Goal: Task Accomplishment & Management: Complete application form

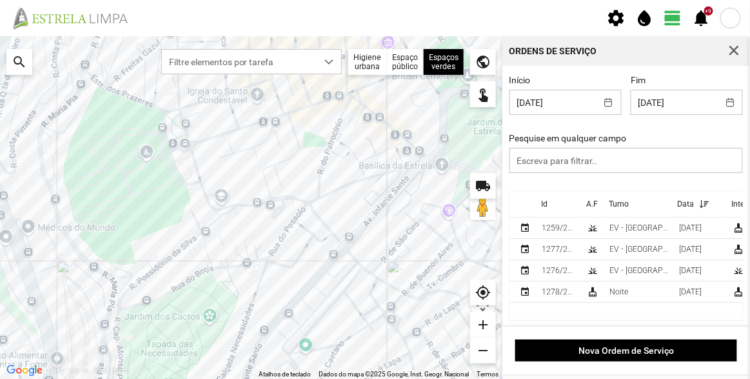
scroll to position [6, 54]
click at [621, 223] on div "EV - [GEOGRAPHIC_DATA] B" at bounding box center [639, 227] width 59 height 9
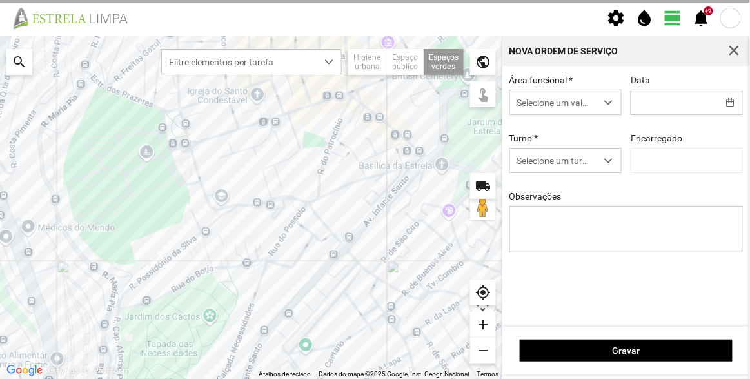
type input "[DATE]"
type textarea "Recolha de papeleiras"
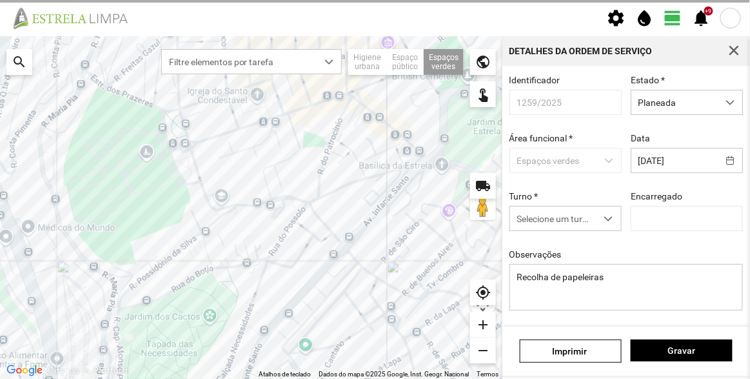
type input "[PERSON_NAME]"
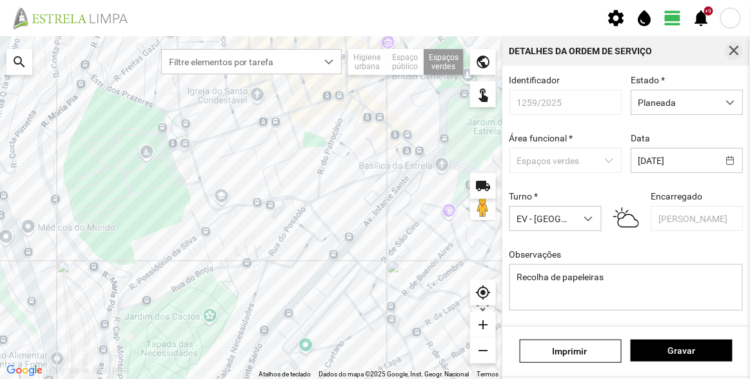
click at [738, 51] on span "button" at bounding box center [734, 51] width 12 height 12
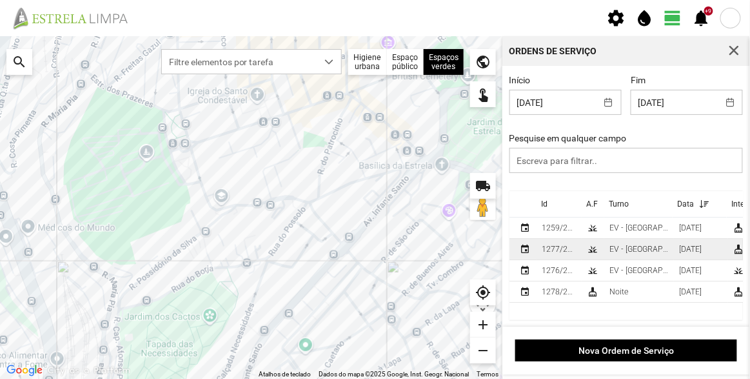
click at [577, 250] on td "1277/2025" at bounding box center [559, 249] width 45 height 21
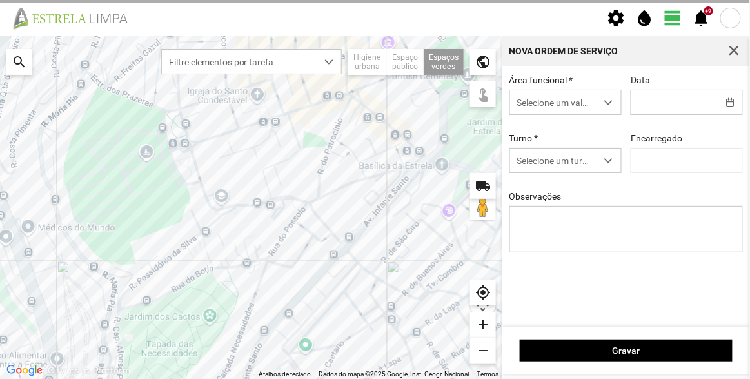
type input "[DATE]"
type textarea "[PERSON_NAME]"
type input "[PERSON_NAME]"
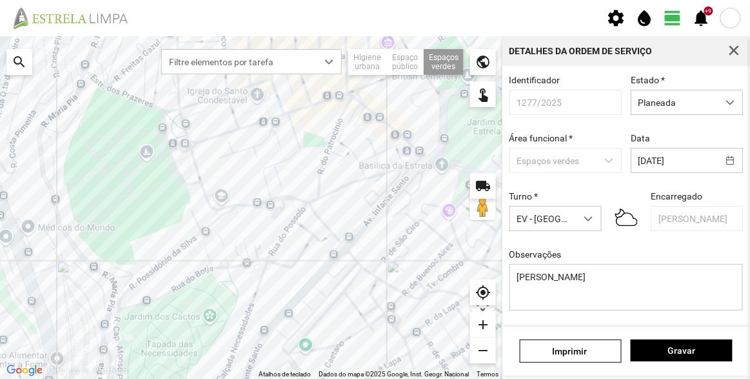
scroll to position [112, 0]
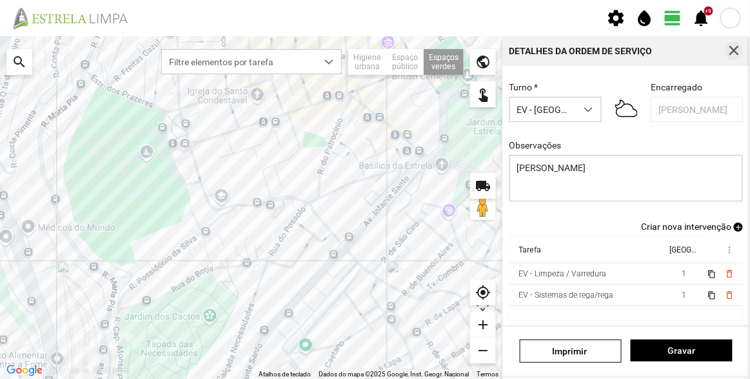
click at [734, 51] on span "button" at bounding box center [734, 51] width 12 height 12
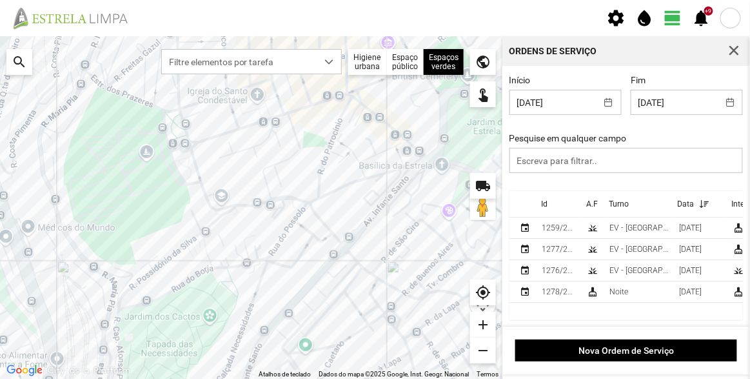
scroll to position [1, 0]
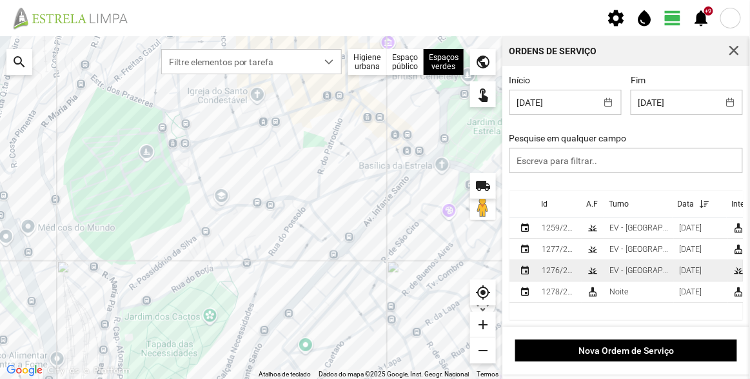
click at [599, 275] on td "grass" at bounding box center [593, 270] width 23 height 21
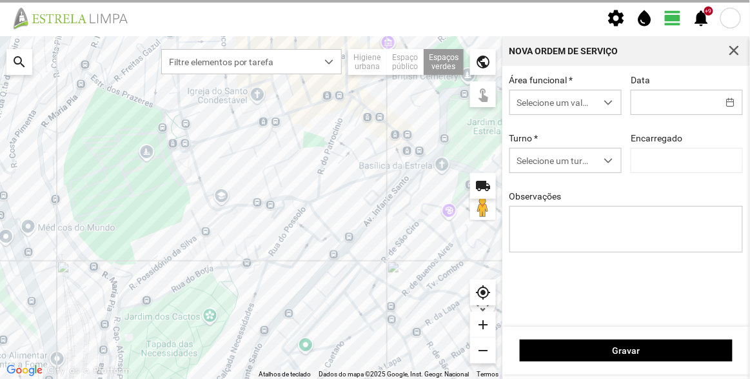
type input "[DATE]"
type textarea "Pç. [GEOGRAPHIC_DATA]"
type input "[PERSON_NAME]"
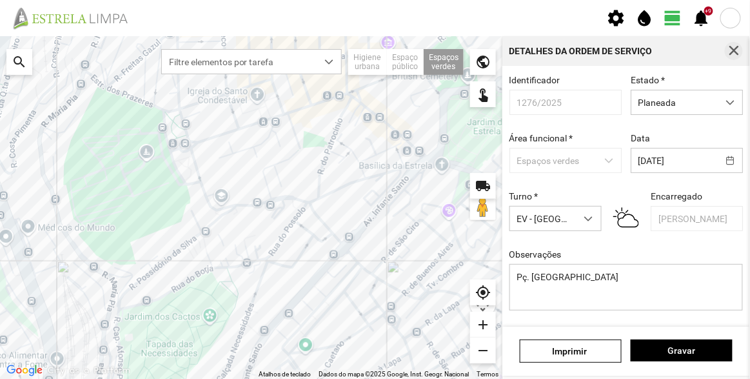
click at [735, 52] on span "button" at bounding box center [734, 51] width 12 height 12
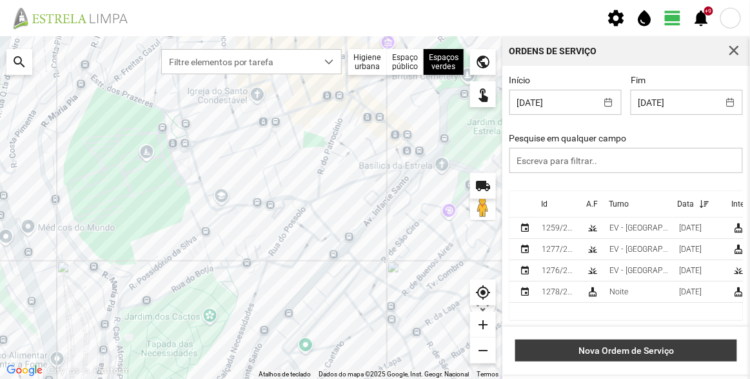
click at [626, 356] on button "Nova Ordem de Serviço" at bounding box center [626, 350] width 222 height 22
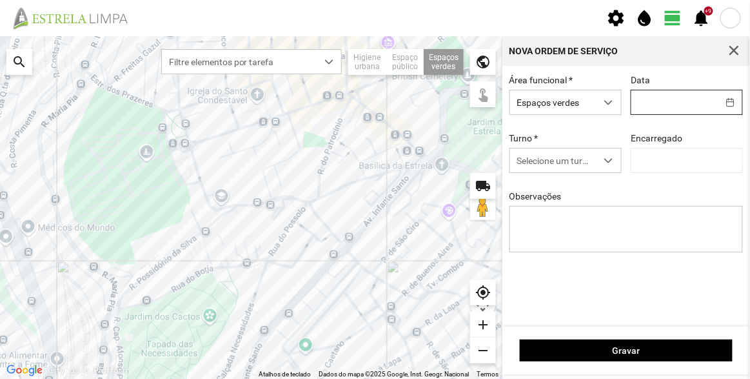
click at [660, 99] on input "text" at bounding box center [674, 102] width 86 height 24
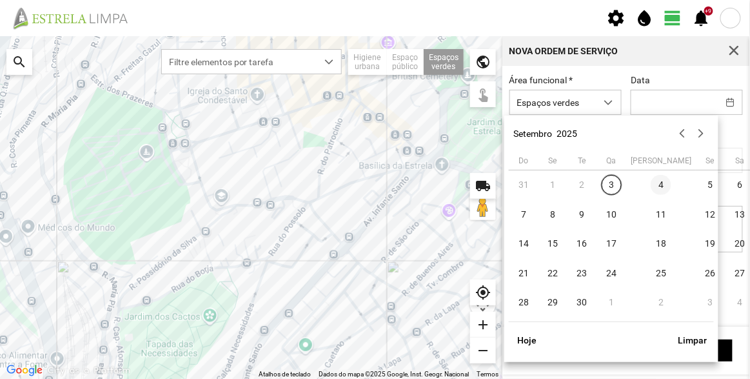
click at [651, 185] on span "4" at bounding box center [661, 185] width 21 height 21
type input "[DATE]"
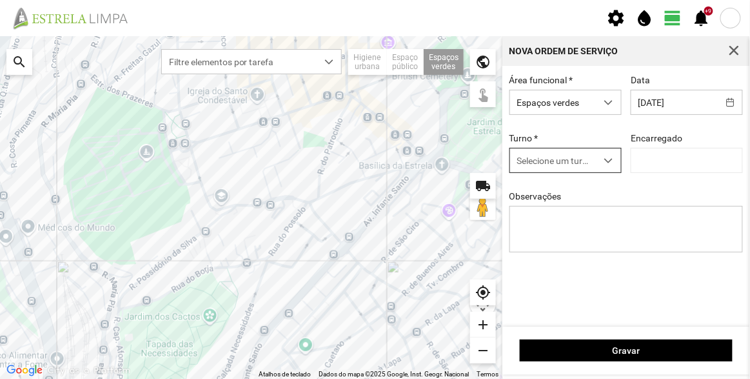
click at [557, 157] on span "Selecione um turno" at bounding box center [553, 160] width 86 height 24
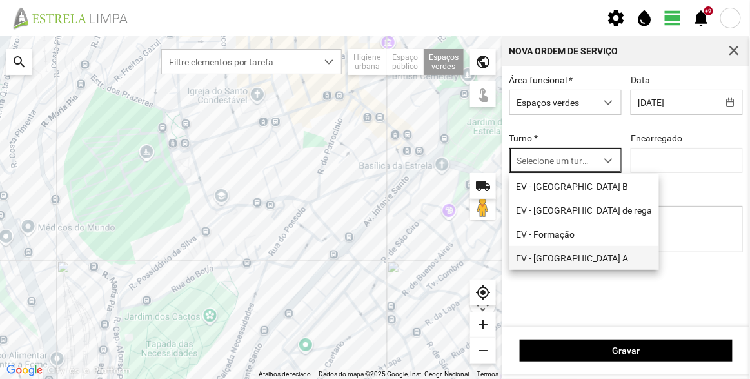
click at [565, 262] on li "EV - [GEOGRAPHIC_DATA] A" at bounding box center [585, 258] width 150 height 24
type input "[PERSON_NAME]"
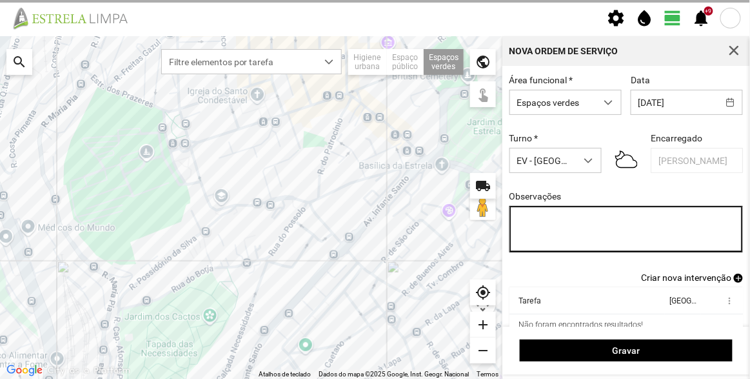
click at [567, 232] on textarea "Observações" at bounding box center [627, 229] width 234 height 46
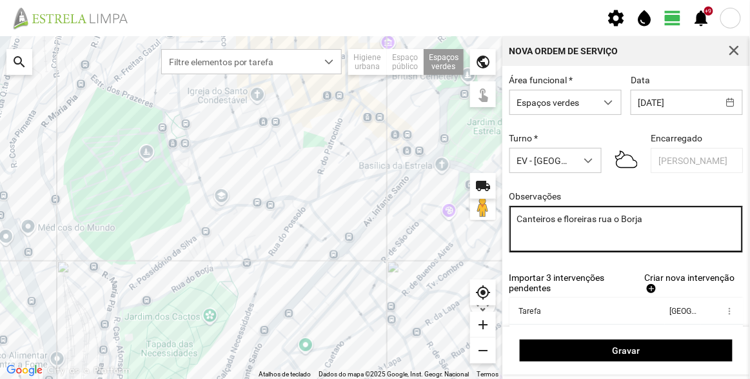
click at [617, 224] on textarea "Canteiros e floreiras rua o Borja" at bounding box center [627, 229] width 234 height 46
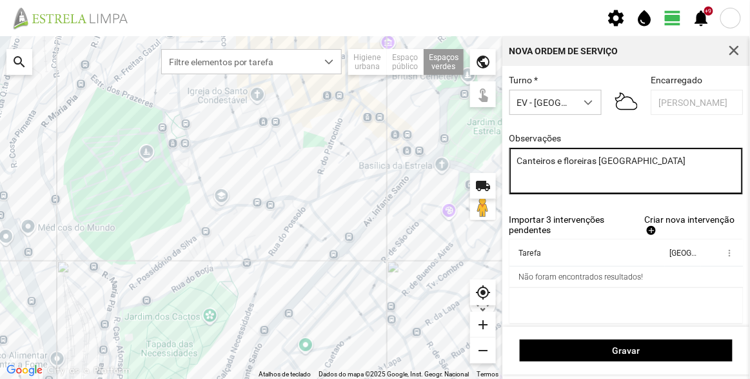
type textarea "Canteiros e floreiras [GEOGRAPHIC_DATA]"
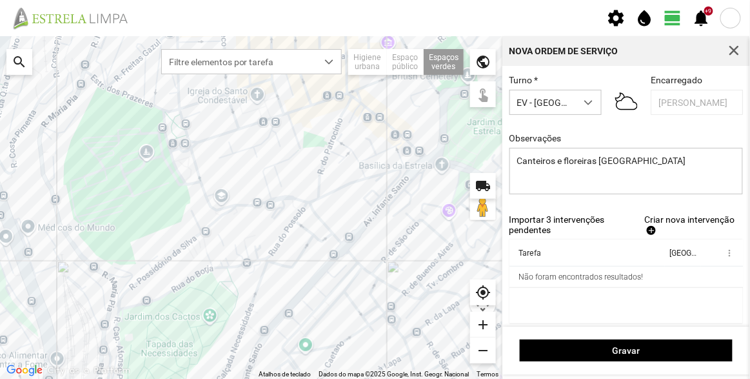
click at [666, 224] on span "Criar nova intervenção" at bounding box center [689, 219] width 90 height 10
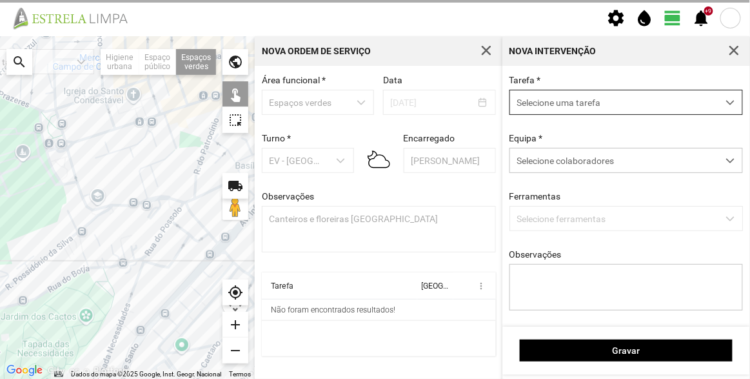
click at [559, 106] on span "Selecione uma tarefa" at bounding box center [614, 102] width 208 height 24
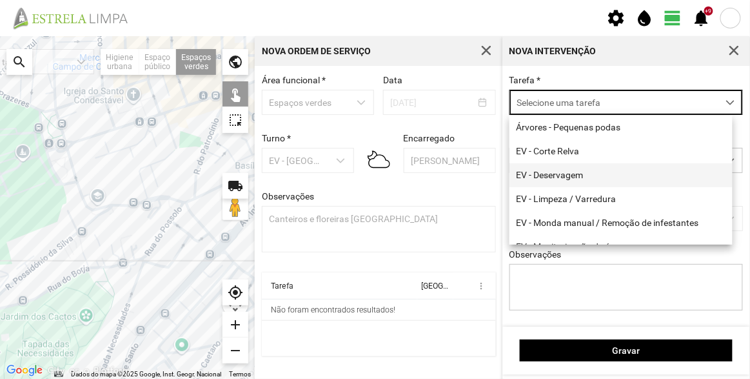
click at [564, 180] on li "EV - Deservagem" at bounding box center [621, 175] width 223 height 24
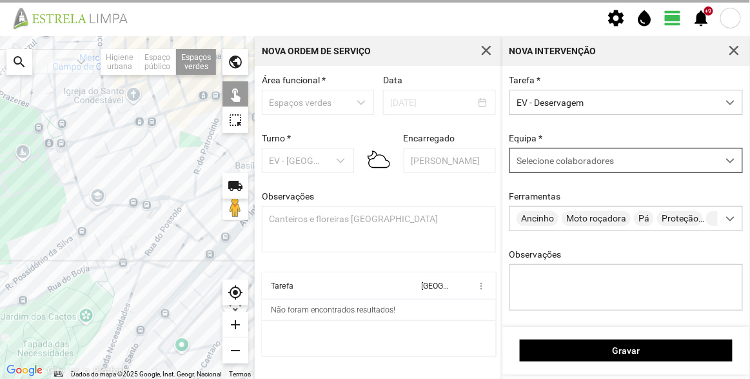
click at [566, 157] on span "Selecione colaboradores" at bounding box center [565, 160] width 97 height 10
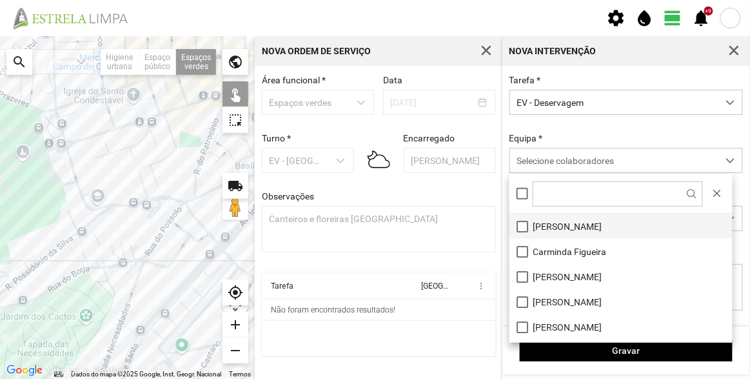
click at [567, 225] on li "[PERSON_NAME]" at bounding box center [621, 225] width 223 height 25
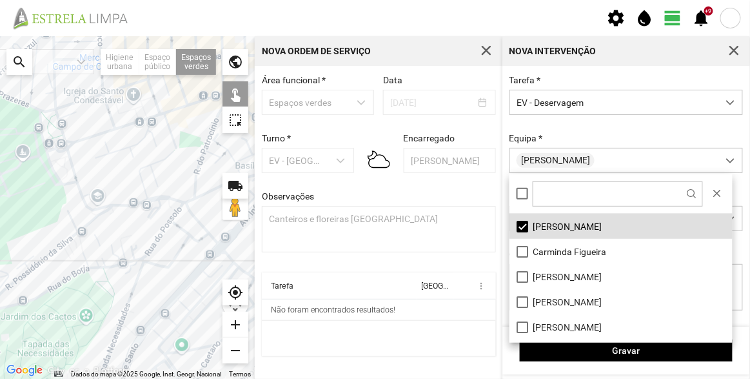
click at [579, 131] on div "Tarefa * EV - Deservagem Equipa * [PERSON_NAME] Ancinho Moto roçadora Pá Proteç…" at bounding box center [626, 202] width 243 height 255
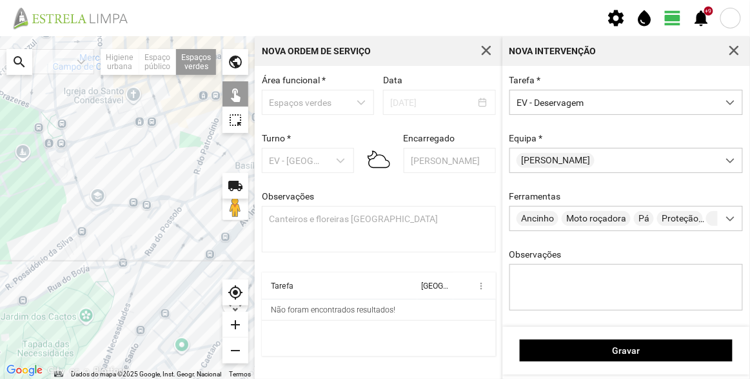
click at [123, 243] on div at bounding box center [127, 207] width 255 height 342
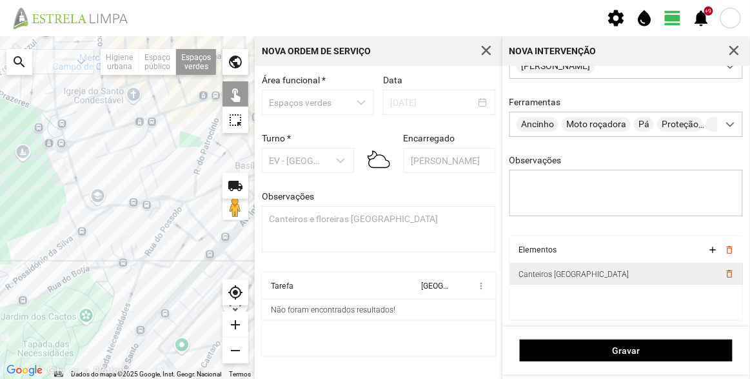
scroll to position [97, 0]
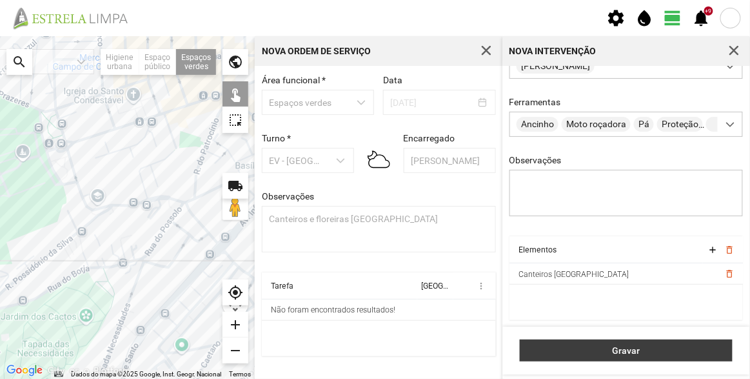
click at [620, 348] on span "Gravar" at bounding box center [626, 350] width 199 height 10
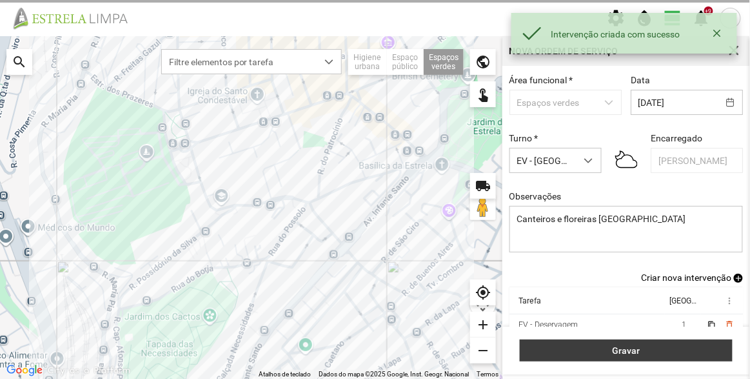
click at [620, 348] on span "Gravar" at bounding box center [626, 350] width 199 height 10
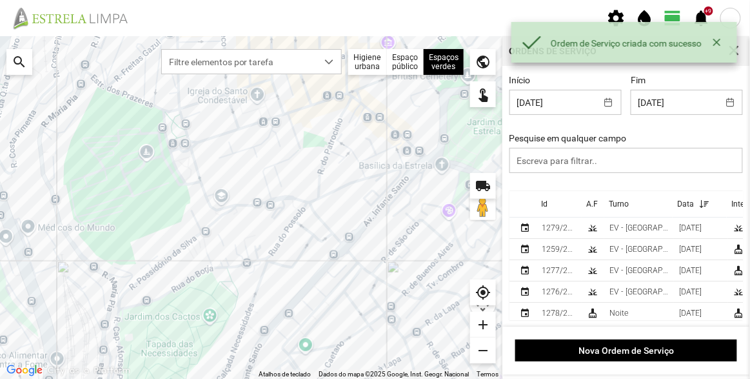
click at [544, 201] on div "Id" at bounding box center [544, 203] width 6 height 9
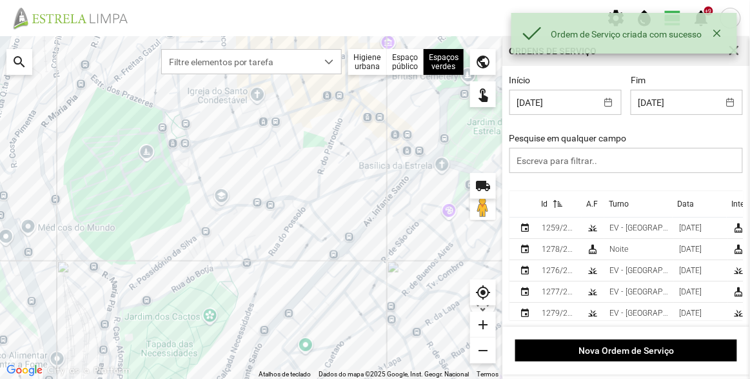
click at [544, 201] on div "Id" at bounding box center [544, 203] width 6 height 9
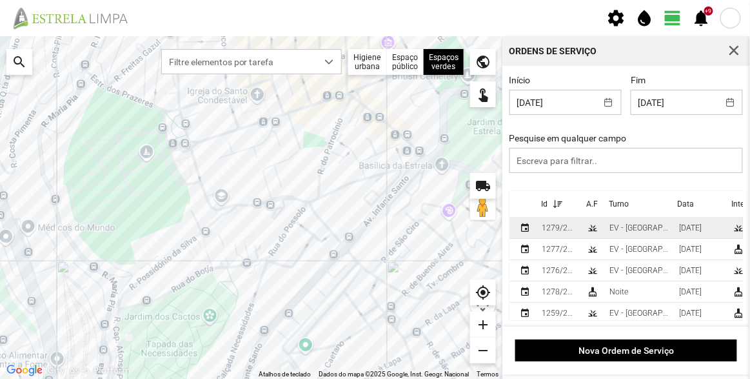
click at [553, 230] on div "1279/2025" at bounding box center [559, 227] width 35 height 9
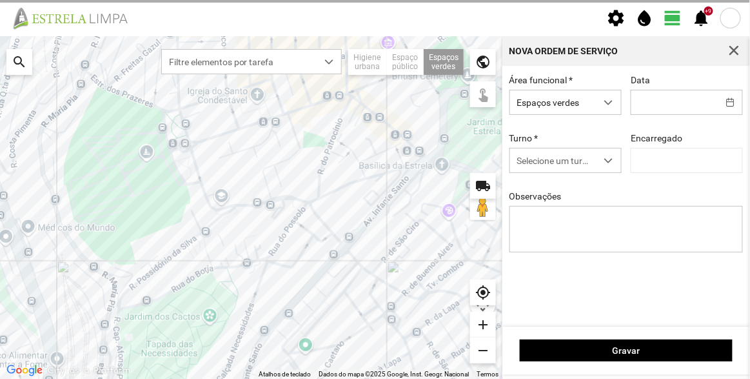
type input "[DATE]"
type textarea "Canteiros e floreiras [GEOGRAPHIC_DATA]"
type input "[PERSON_NAME]"
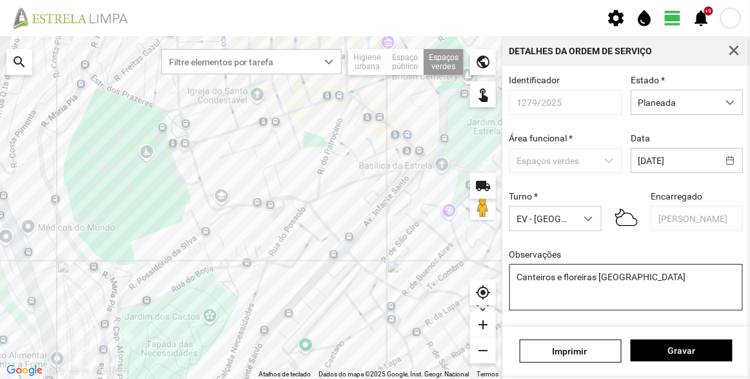
scroll to position [112, 0]
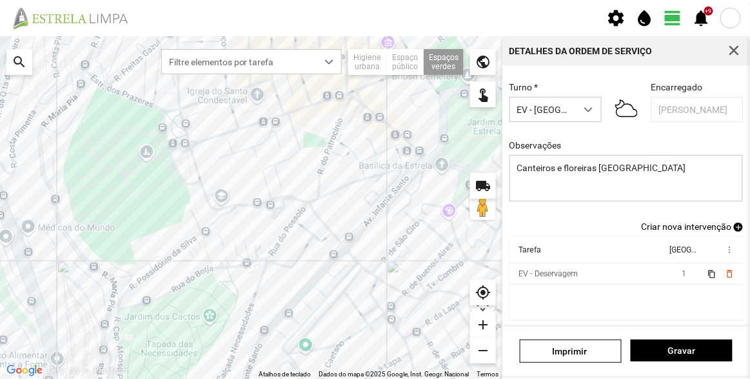
click at [684, 227] on span "Criar nova intervenção" at bounding box center [686, 226] width 90 height 10
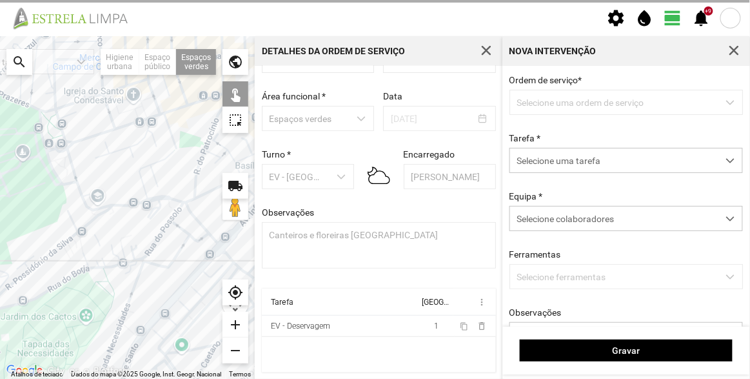
scroll to position [45, 0]
click at [586, 158] on span "Selecione uma tarefa" at bounding box center [614, 160] width 208 height 24
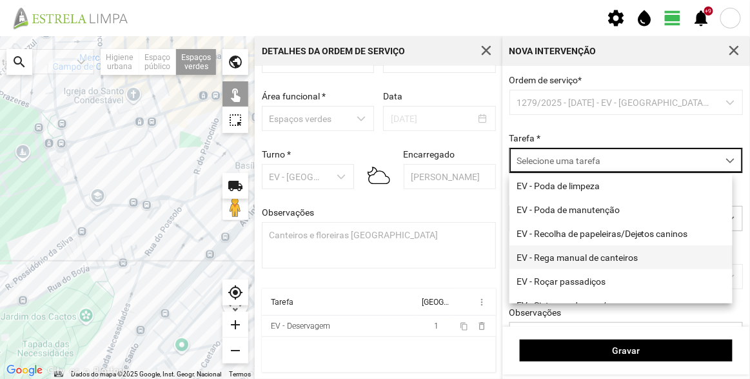
scroll to position [164, 0]
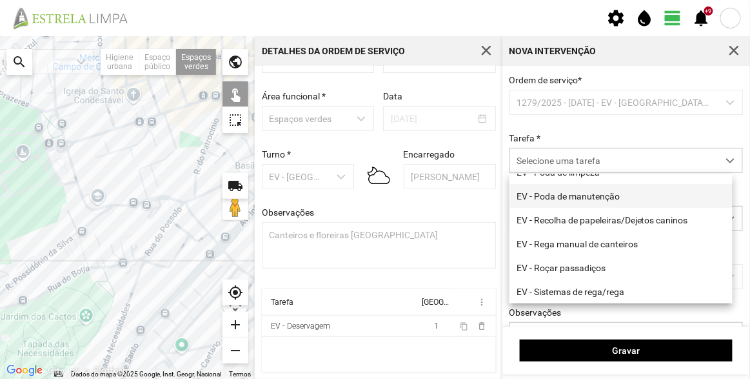
click at [596, 199] on li "EV - Poda de manutenção" at bounding box center [621, 196] width 223 height 24
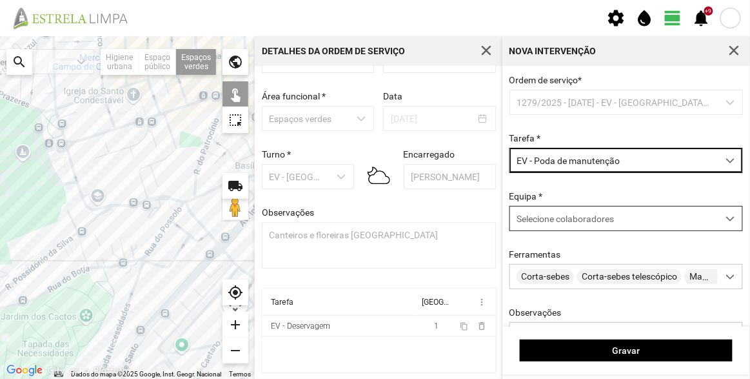
click at [551, 213] on div "Selecione colaboradores" at bounding box center [614, 218] width 208 height 24
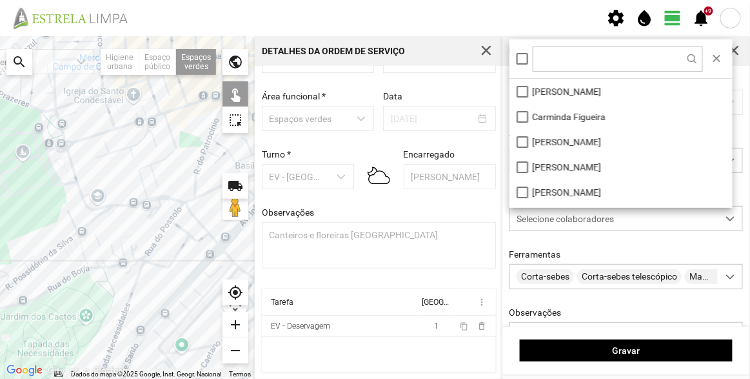
scroll to position [6, 54]
click at [557, 97] on li "[PERSON_NAME]" at bounding box center [621, 91] width 223 height 25
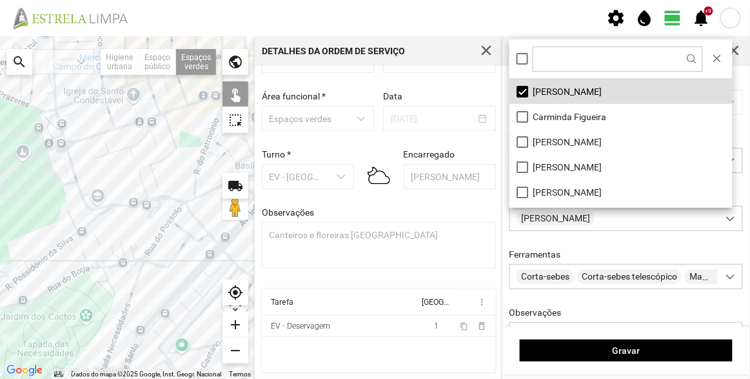
click at [123, 248] on div at bounding box center [127, 207] width 255 height 342
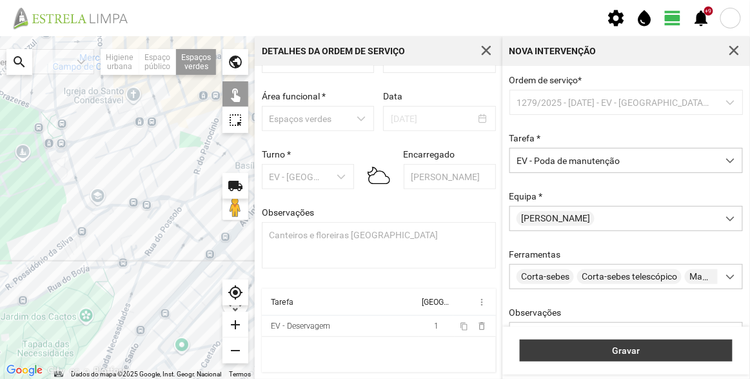
click at [610, 357] on button "Gravar" at bounding box center [626, 350] width 213 height 22
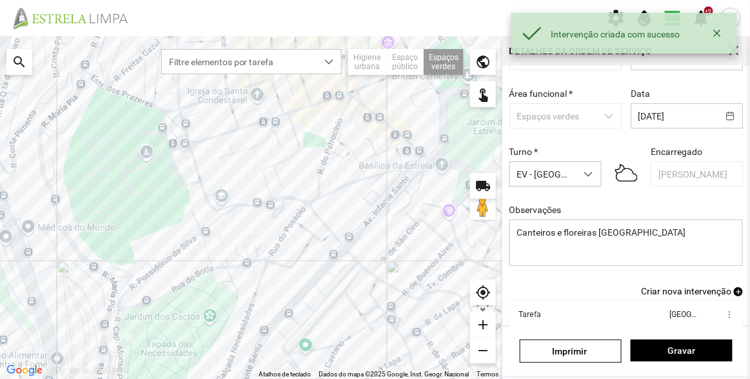
click at [690, 292] on span "Criar nova intervenção" at bounding box center [686, 291] width 90 height 10
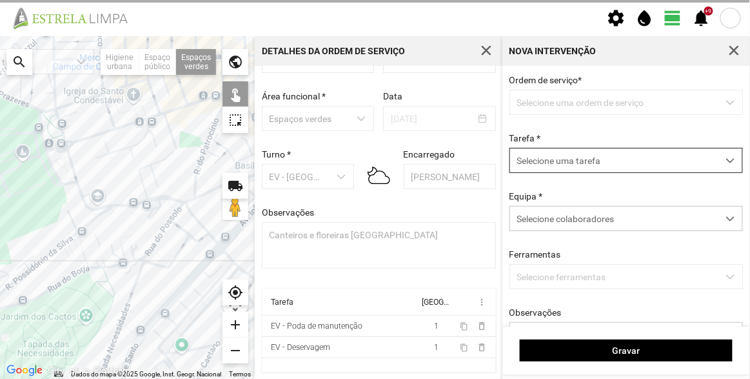
click at [564, 165] on span "Selecione uma tarefa" at bounding box center [614, 160] width 208 height 24
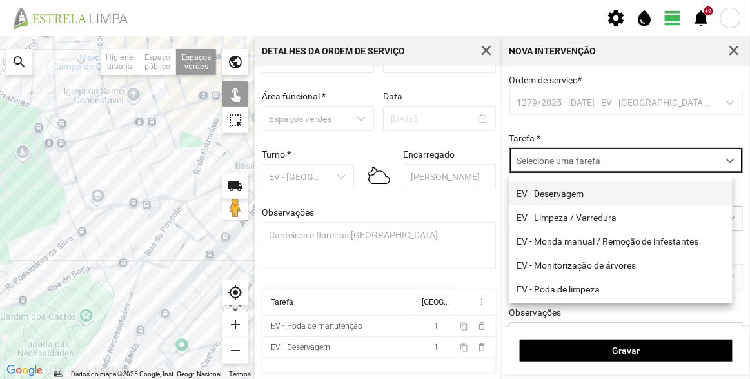
scroll to position [58, 0]
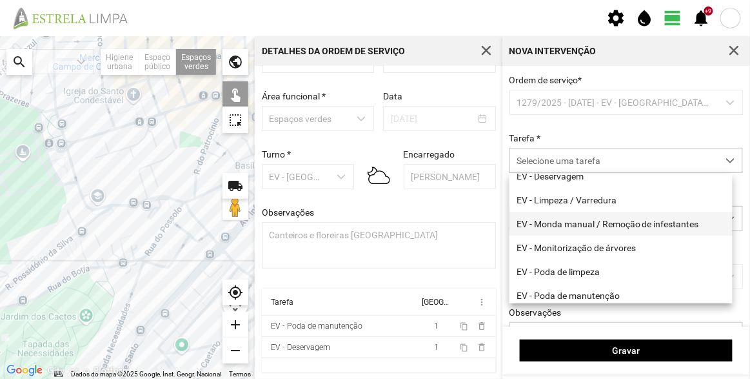
click at [581, 222] on li "EV - Monda manual / Remoção de infestantes" at bounding box center [621, 224] width 223 height 24
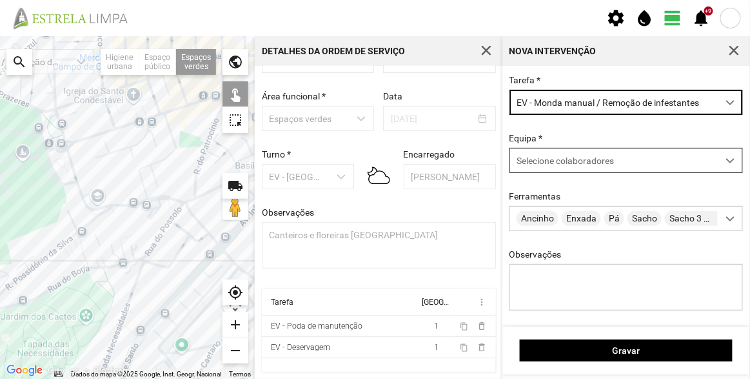
click at [559, 171] on div "Selecione colaboradores" at bounding box center [614, 160] width 208 height 24
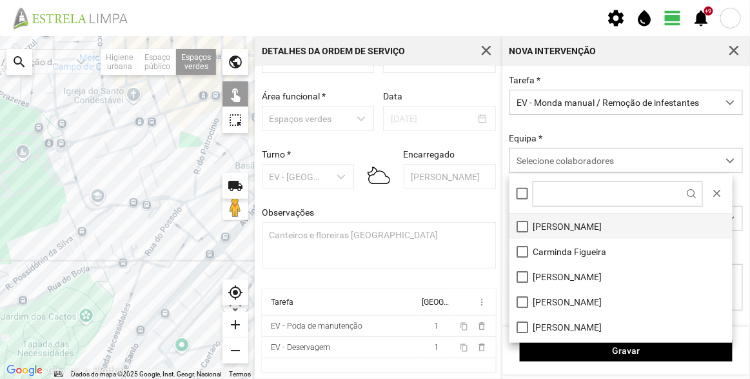
click at [553, 224] on li "[PERSON_NAME]" at bounding box center [621, 225] width 223 height 25
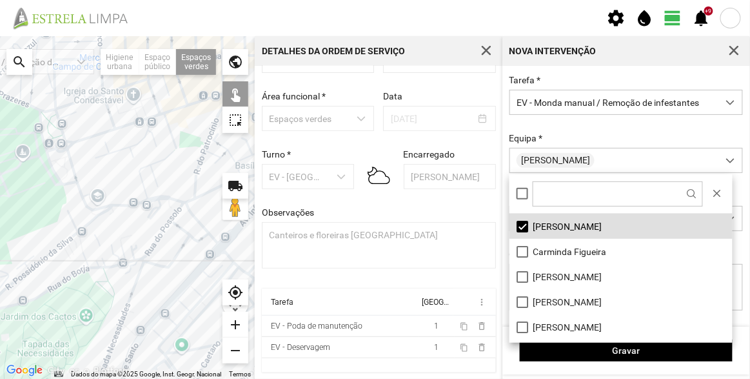
click at [121, 240] on div at bounding box center [127, 207] width 255 height 342
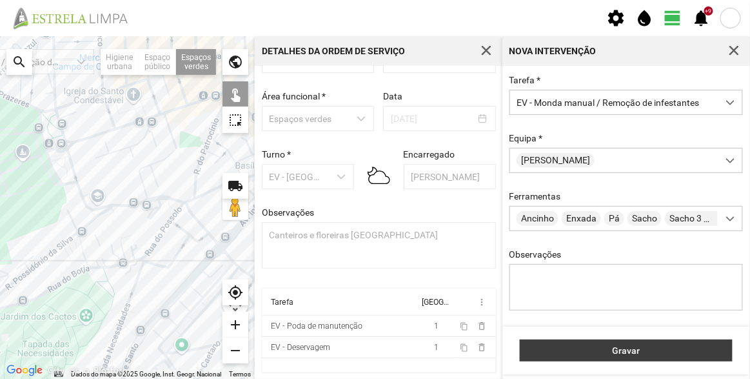
click at [598, 346] on span "Gravar" at bounding box center [626, 350] width 199 height 10
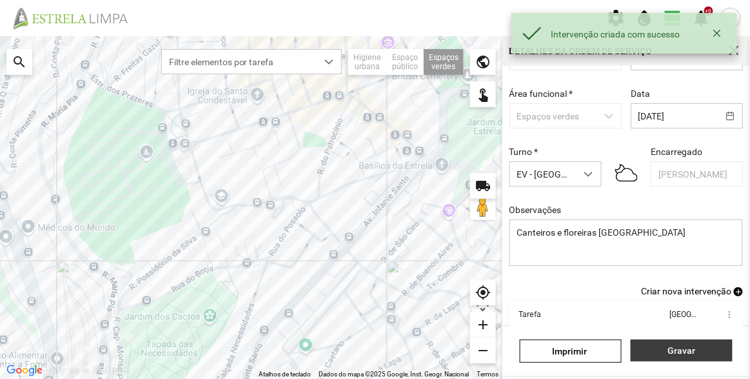
click at [700, 350] on span "Gravar" at bounding box center [682, 350] width 88 height 10
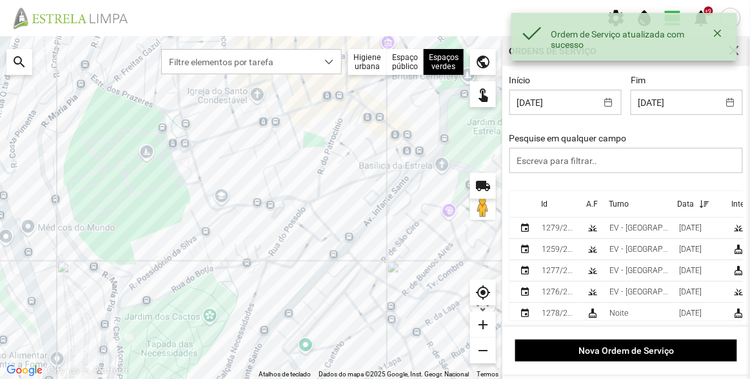
click at [540, 205] on th "Id" at bounding box center [559, 204] width 45 height 26
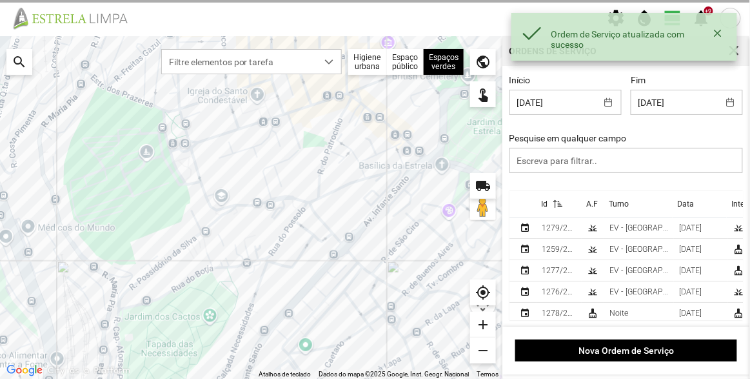
click at [544, 203] on div at bounding box center [627, 255] width 234 height 129
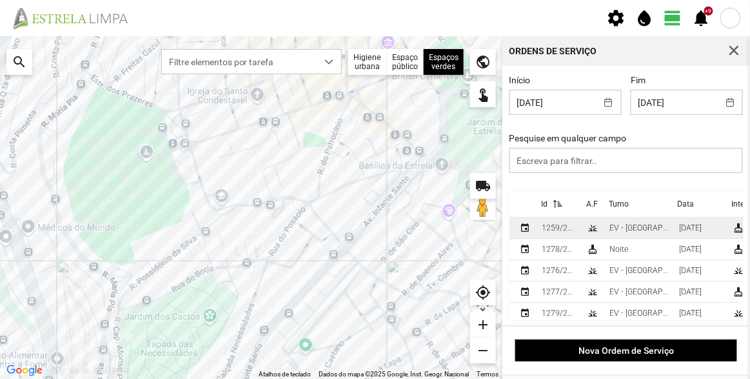
click at [555, 228] on div "1259/2025" at bounding box center [559, 227] width 35 height 9
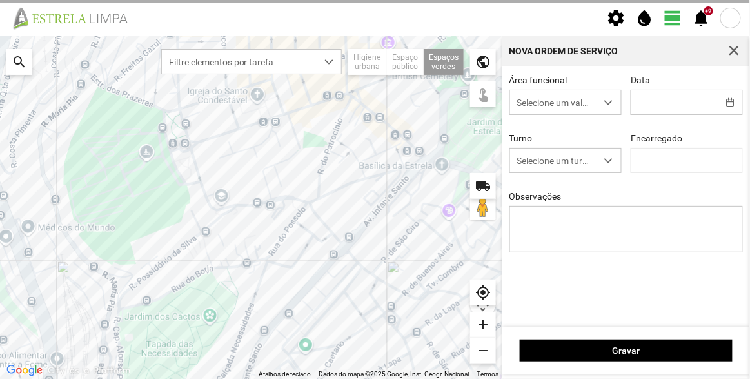
type input "[DATE]"
type textarea "Recolha de papeleiras"
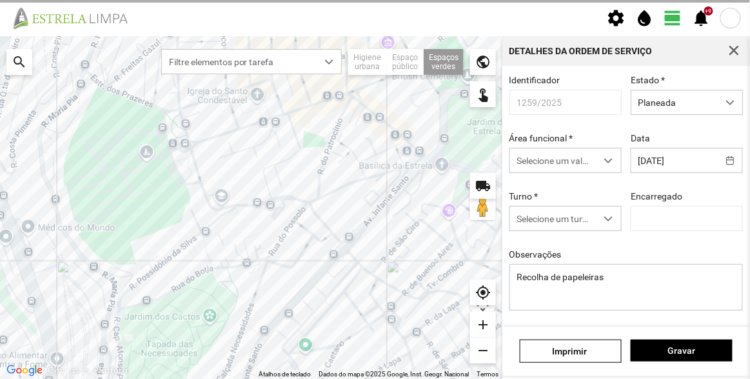
type input "[PERSON_NAME]"
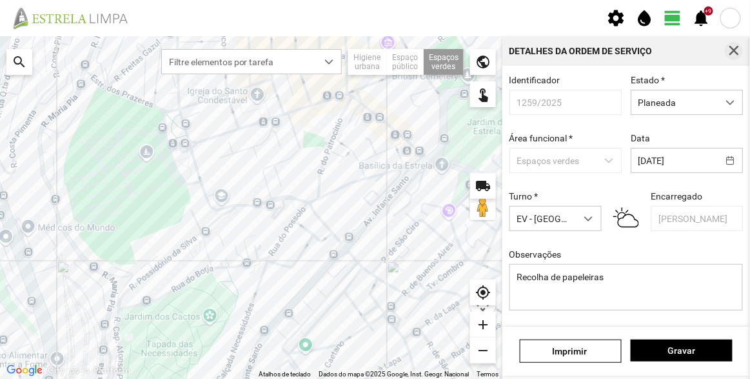
click at [736, 54] on span "button" at bounding box center [734, 51] width 12 height 12
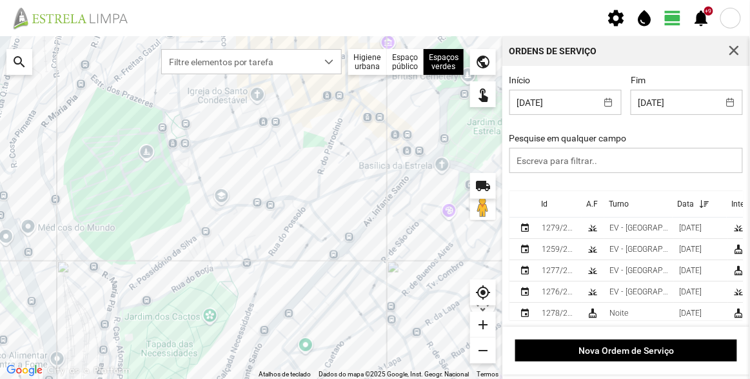
click at [544, 206] on div "Id" at bounding box center [544, 203] width 6 height 9
click at [546, 206] on div "Id" at bounding box center [544, 203] width 6 height 9
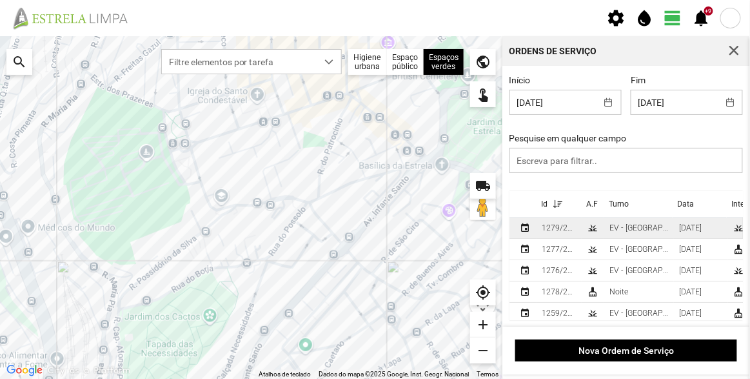
click at [562, 228] on div "1279/2025" at bounding box center [559, 227] width 35 height 9
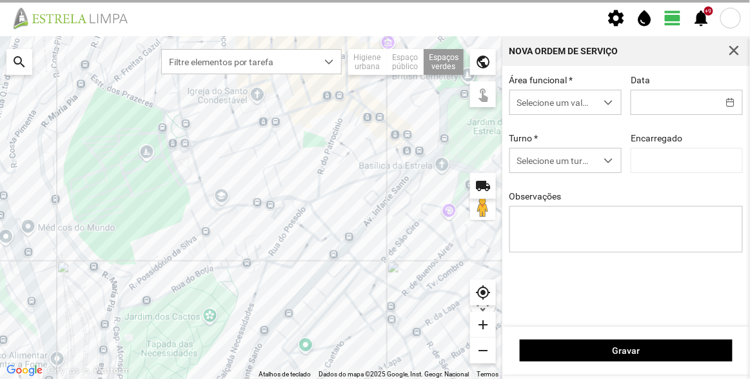
type input "[DATE]"
type input "[PERSON_NAME]"
type textarea "Canteiros e floreiras [GEOGRAPHIC_DATA]"
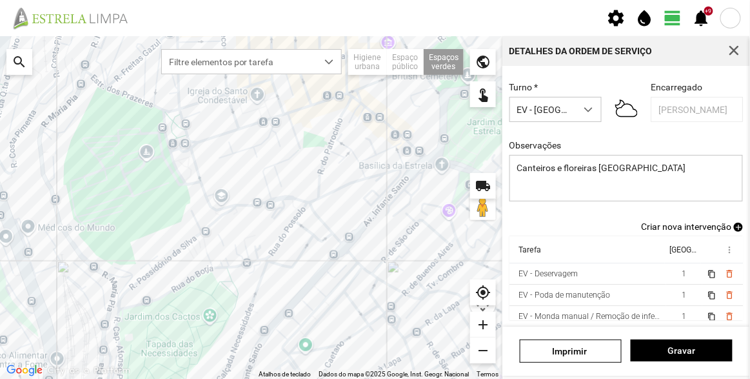
click at [674, 224] on span "Criar nova intervenção" at bounding box center [686, 226] width 90 height 10
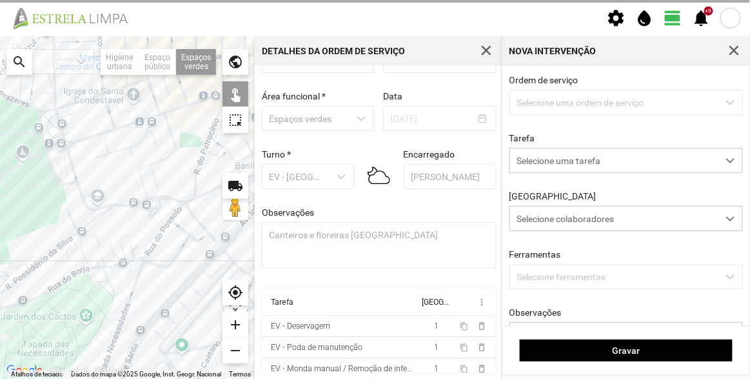
scroll to position [45, 0]
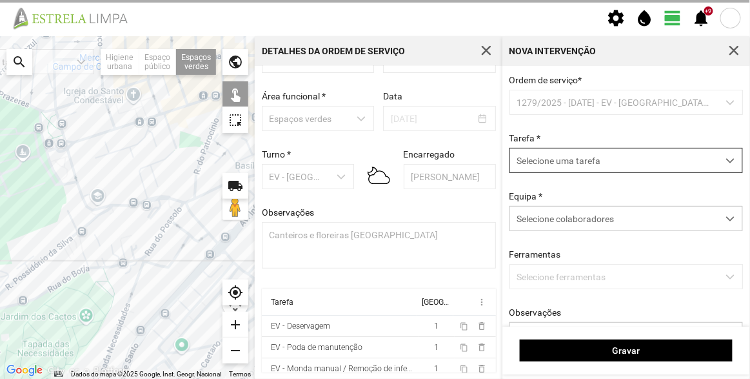
click at [586, 165] on span "Selecione uma tarefa" at bounding box center [614, 160] width 208 height 24
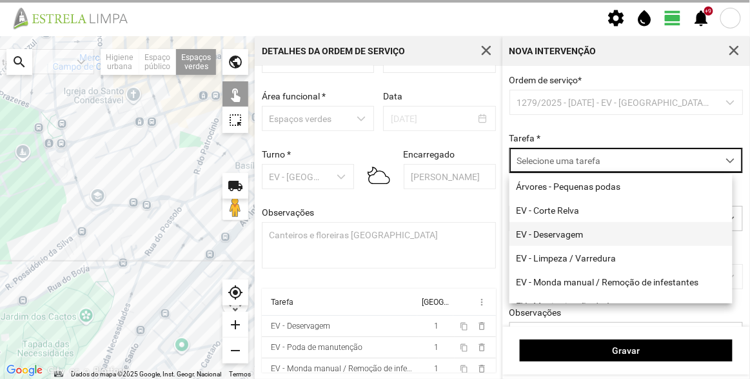
scroll to position [58, 0]
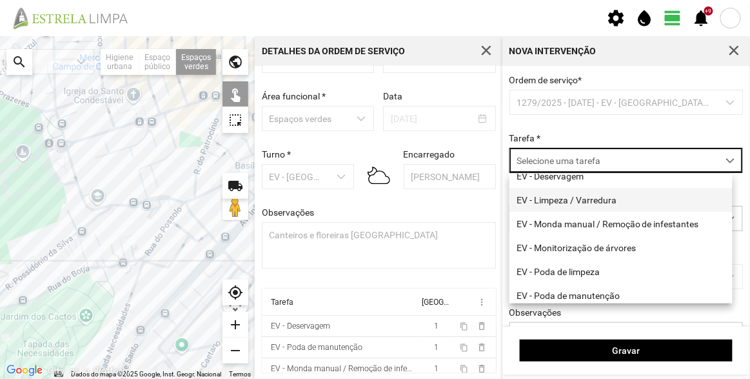
click at [591, 201] on li "EV - Limpeza / Varredura" at bounding box center [621, 200] width 223 height 24
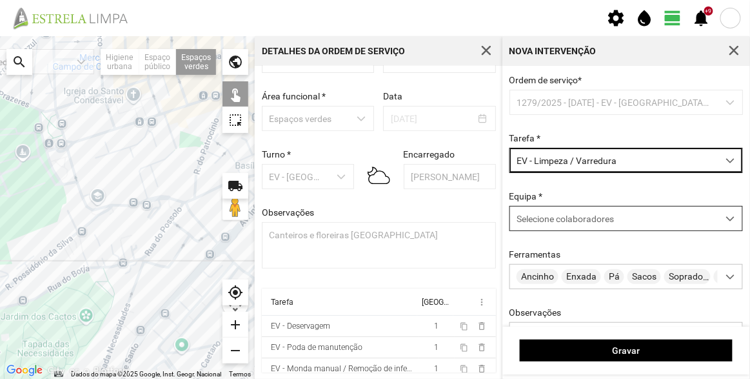
click at [590, 219] on span "Selecione colaboradores" at bounding box center [565, 218] width 97 height 10
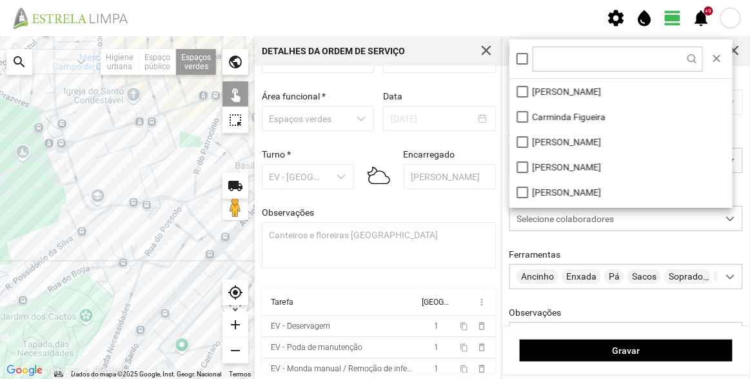
scroll to position [6, 54]
click at [565, 95] on li "[PERSON_NAME]" at bounding box center [621, 91] width 223 height 25
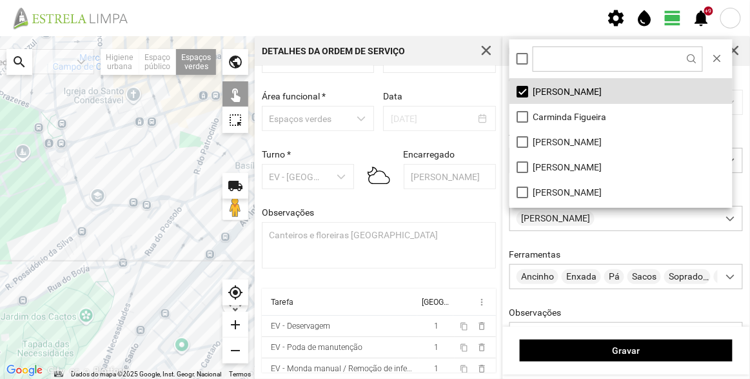
click at [117, 248] on div at bounding box center [127, 207] width 255 height 342
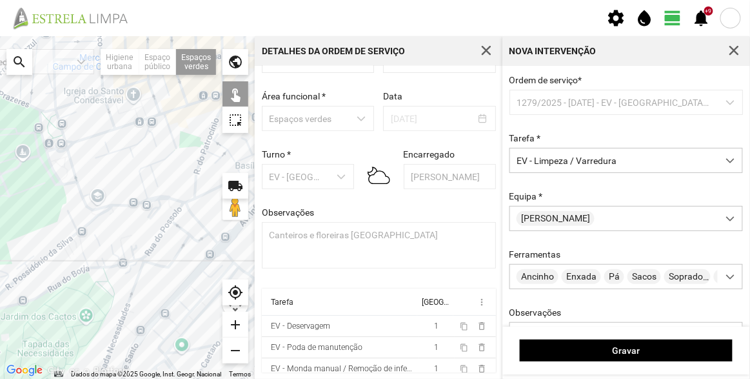
click at [122, 248] on div at bounding box center [127, 207] width 255 height 342
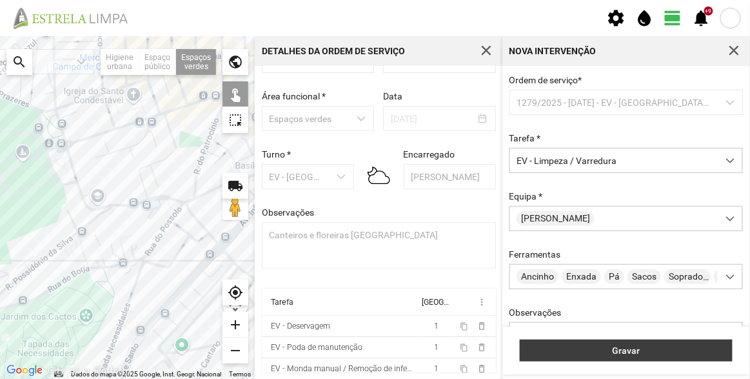
click at [604, 350] on span "Gravar" at bounding box center [626, 350] width 199 height 10
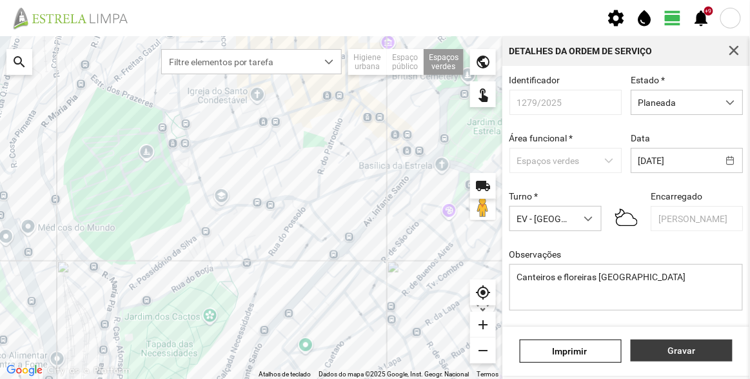
click at [702, 352] on span "Gravar" at bounding box center [682, 350] width 88 height 10
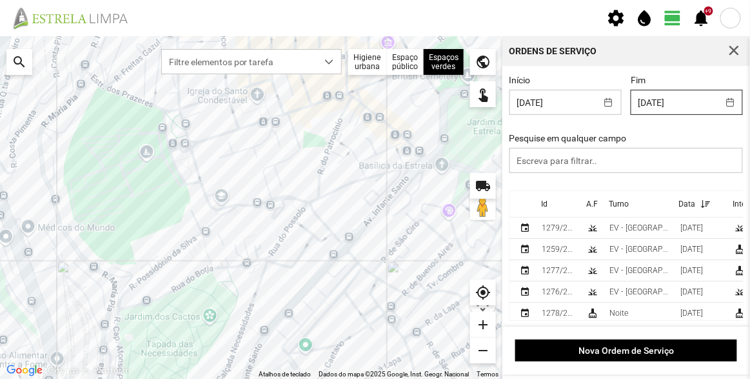
click at [686, 106] on input "[DATE]" at bounding box center [674, 102] width 86 height 24
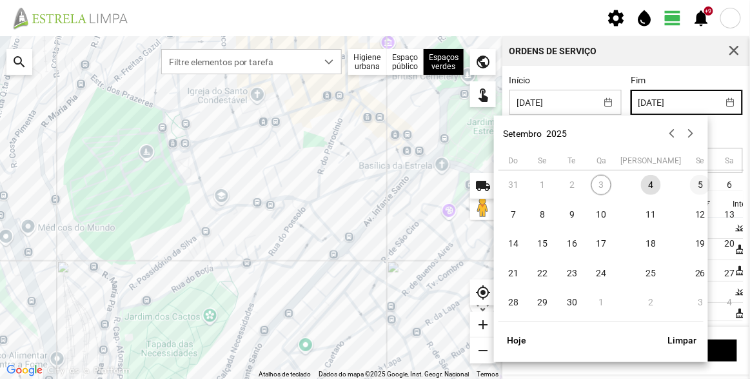
click at [690, 184] on span "5" at bounding box center [700, 185] width 21 height 21
type input "[DATE]"
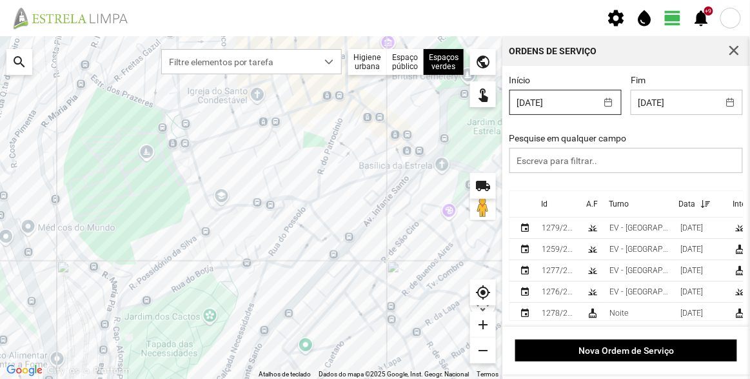
click at [559, 104] on input "[DATE]" at bounding box center [553, 102] width 86 height 24
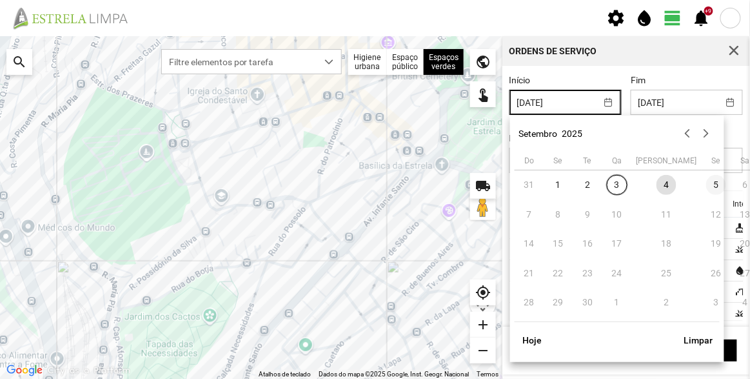
click at [706, 185] on span "5" at bounding box center [716, 185] width 21 height 21
type input "[DATE]"
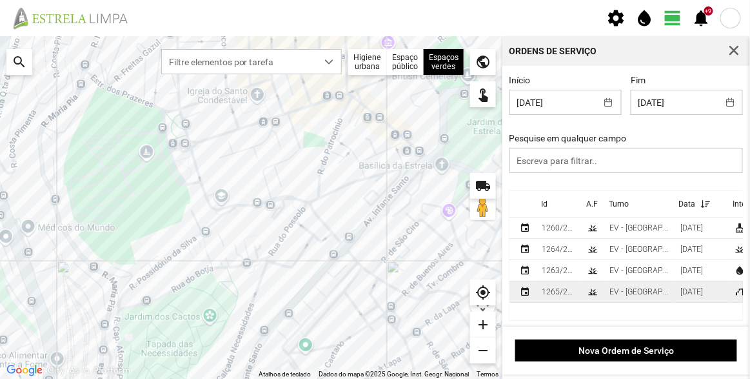
click at [644, 290] on div "EV - [GEOGRAPHIC_DATA] A" at bounding box center [640, 291] width 61 height 9
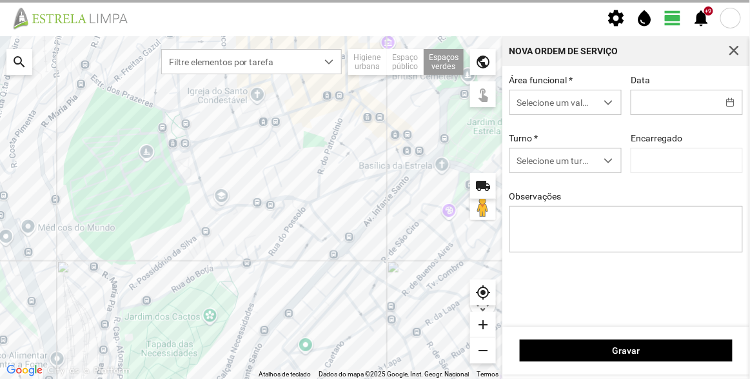
type input "[DATE]"
type textarea "[DATE]"
type input "[PERSON_NAME]"
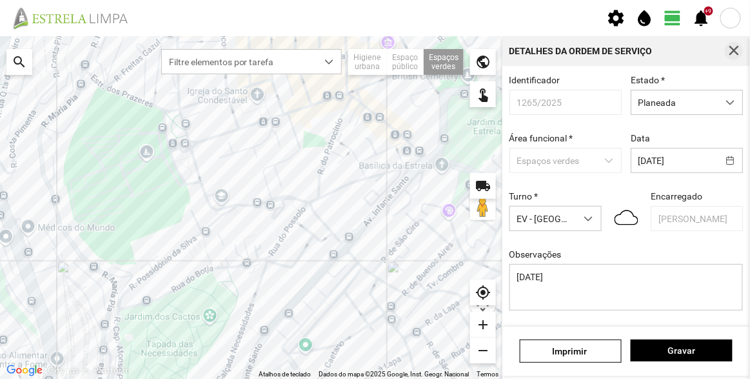
click at [735, 51] on span "button" at bounding box center [734, 51] width 12 height 12
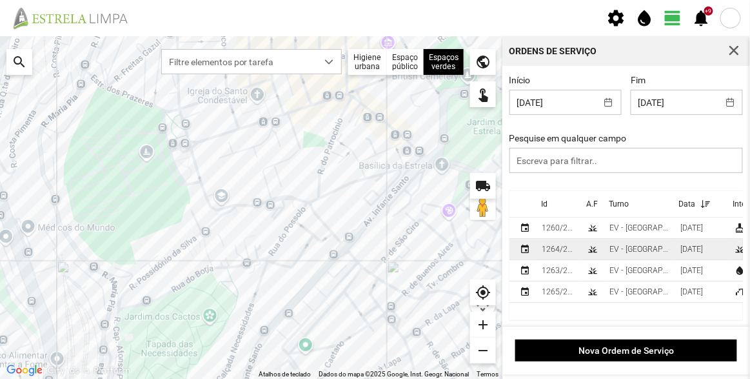
click at [680, 253] on div "[DATE]" at bounding box center [691, 248] width 23 height 9
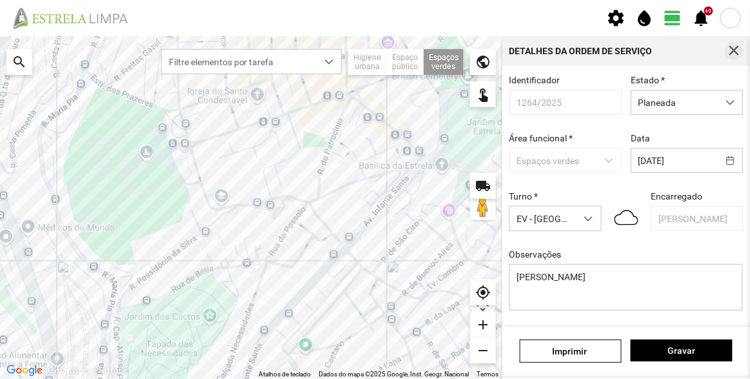
click at [733, 49] on span "button" at bounding box center [734, 51] width 12 height 12
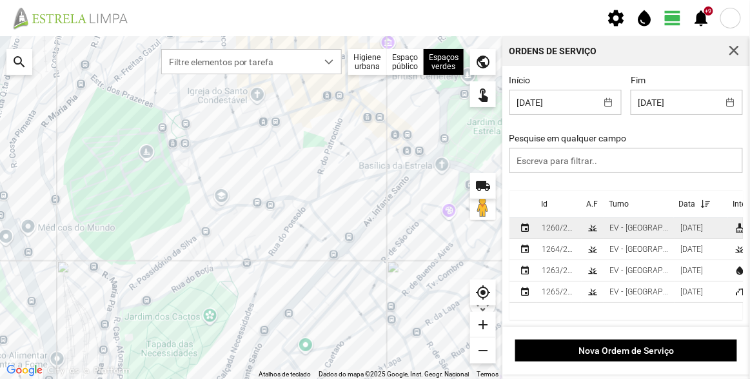
click at [634, 225] on div "EV - [GEOGRAPHIC_DATA] B" at bounding box center [640, 227] width 61 height 9
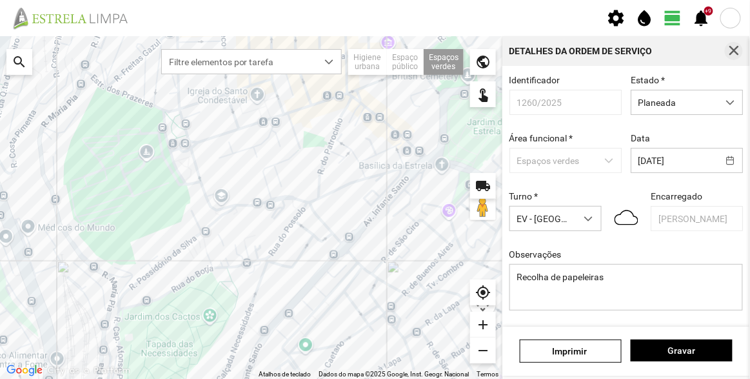
click at [739, 57] on button "button" at bounding box center [734, 51] width 18 height 18
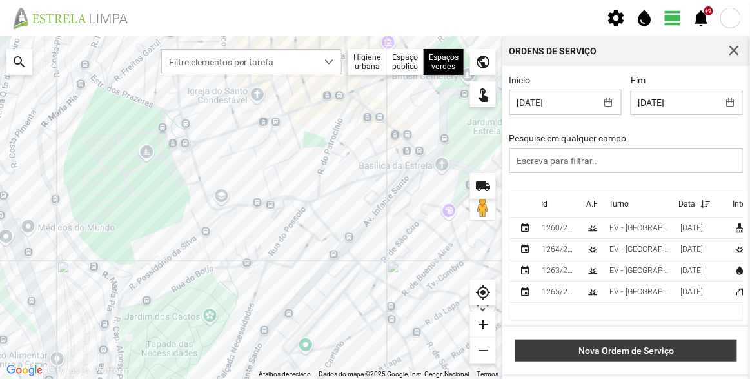
click at [660, 344] on button "Nova Ordem de Serviço" at bounding box center [626, 350] width 222 height 22
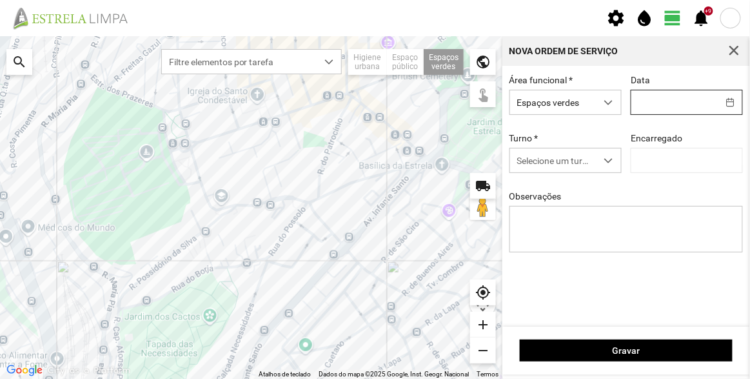
click at [681, 102] on input "text" at bounding box center [674, 102] width 86 height 24
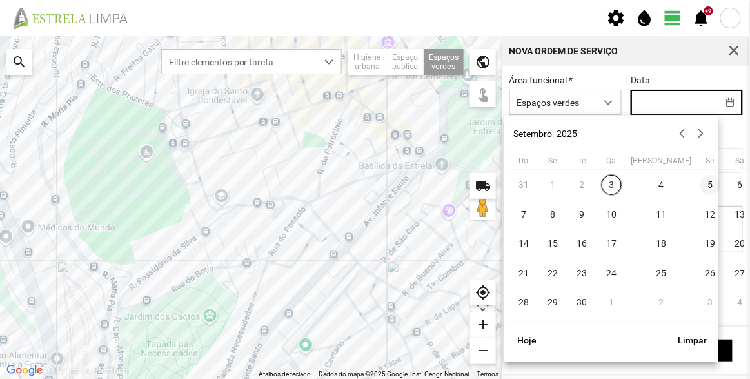
click at [700, 180] on span "5" at bounding box center [710, 185] width 21 height 21
type input "[DATE]"
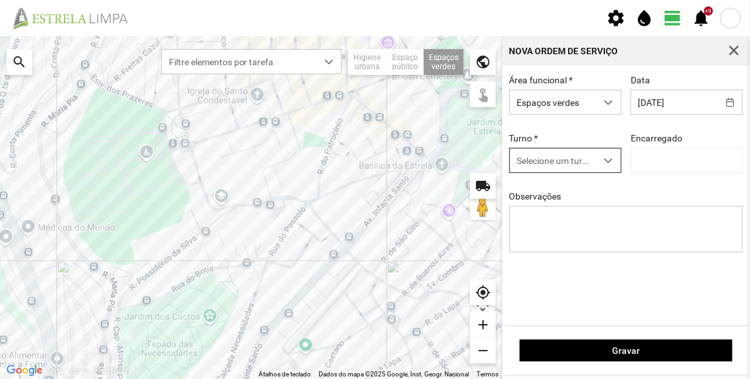
click at [530, 157] on span "Selecione um turno" at bounding box center [553, 160] width 86 height 24
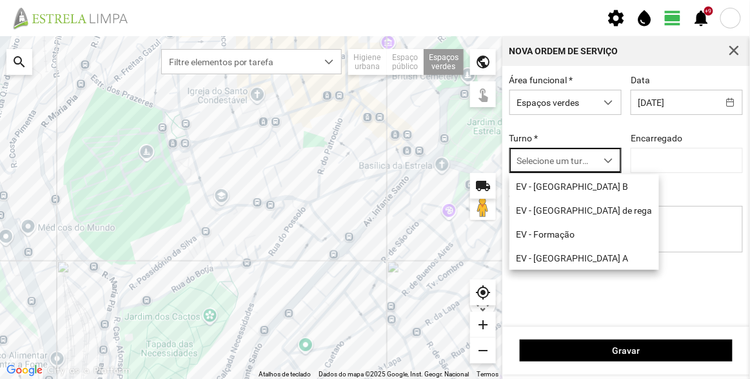
scroll to position [6, 54]
click at [562, 191] on li "EV - [GEOGRAPHIC_DATA] B" at bounding box center [585, 186] width 150 height 24
type input "[PERSON_NAME]"
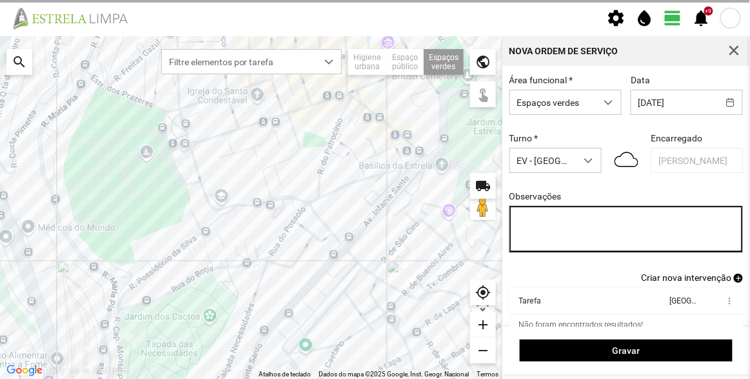
click at [571, 230] on textarea "Observações" at bounding box center [627, 229] width 234 height 46
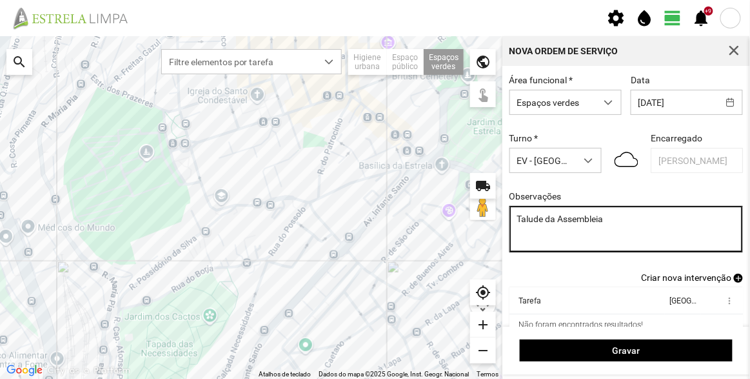
type textarea "Talude da Assembleia"
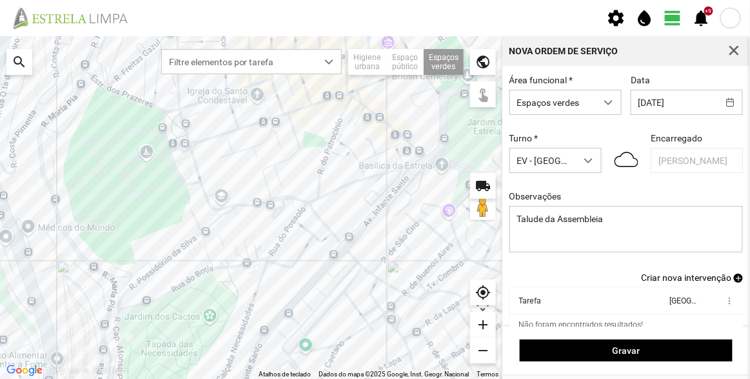
click at [704, 279] on span "Criar nova intervenção" at bounding box center [686, 277] width 90 height 10
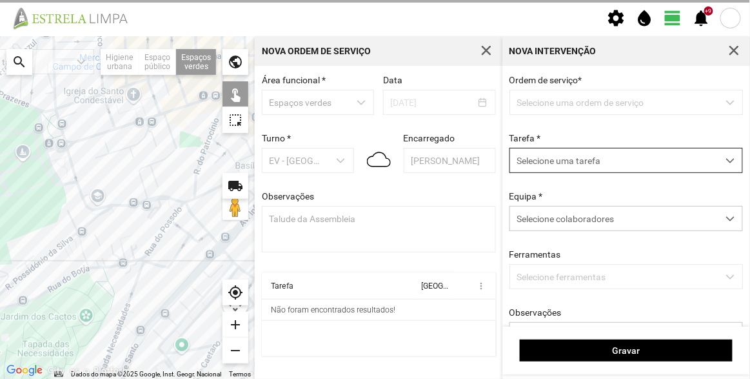
click at [561, 166] on span "Selecione uma tarefa" at bounding box center [614, 160] width 208 height 24
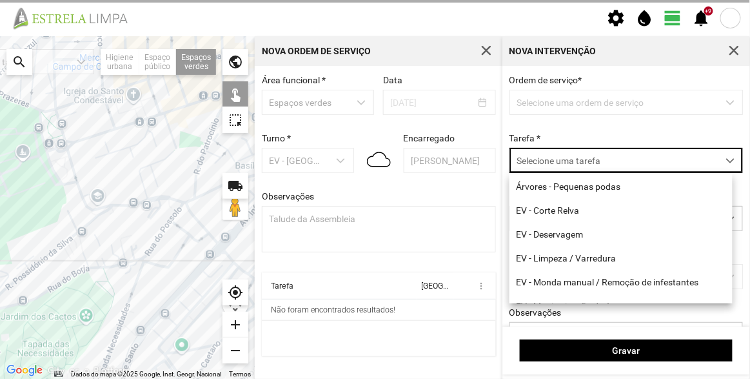
scroll to position [6, 54]
click at [570, 216] on li "EV - Corte Relva" at bounding box center [621, 210] width 223 height 24
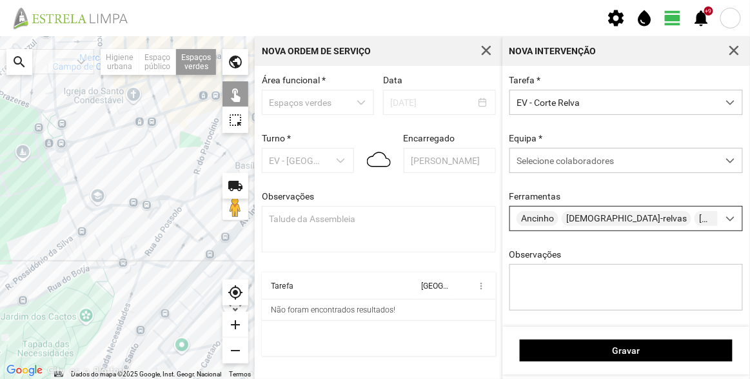
click at [568, 217] on span "[DEMOGRAPHIC_DATA]-relvas" at bounding box center [627, 218] width 130 height 15
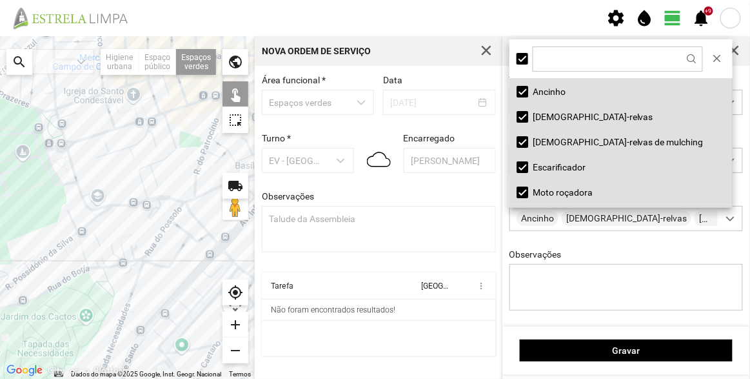
click at [599, 244] on div "Tarefa * EV - Corte Relva Equipa * Selecione colaboradores Ferramentas Ancinho …" at bounding box center [626, 202] width 243 height 255
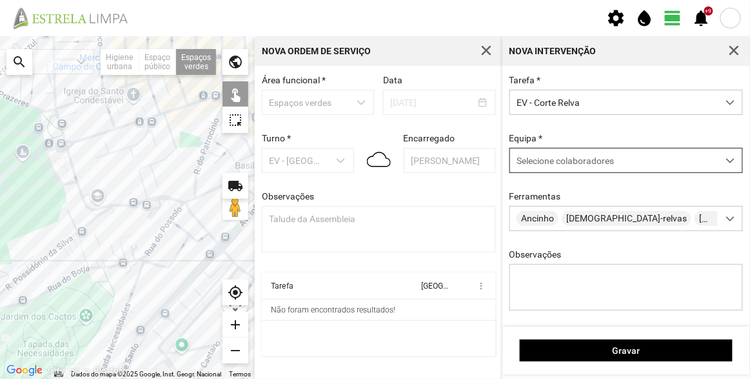
click at [585, 165] on span "Selecione colaboradores" at bounding box center [565, 160] width 97 height 10
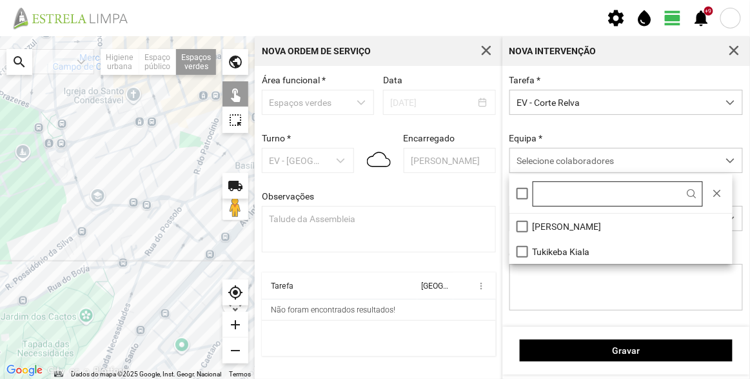
drag, startPoint x: 564, startPoint y: 219, endPoint x: 574, endPoint y: 181, distance: 38.8
click at [564, 220] on li "[PERSON_NAME]" at bounding box center [621, 225] width 223 height 25
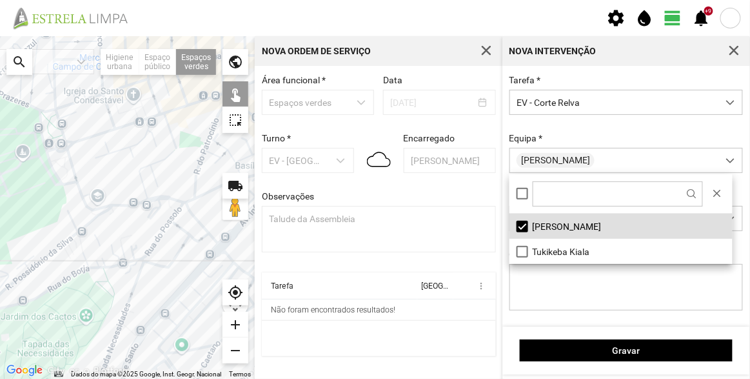
click at [600, 121] on div "Tarefa * EV - Corte Relva Equipa * [PERSON_NAME] Ancinho Corta-relvas Corta-rel…" at bounding box center [626, 202] width 243 height 255
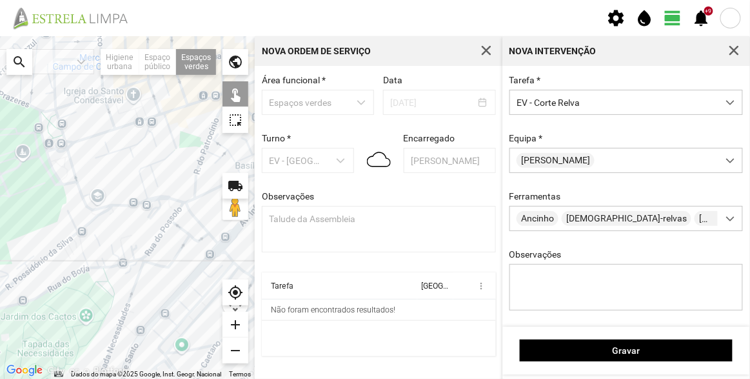
drag, startPoint x: 164, startPoint y: 237, endPoint x: 0, endPoint y: 181, distance: 173.0
click at [0, 181] on div at bounding box center [127, 207] width 255 height 342
drag, startPoint x: 204, startPoint y: 238, endPoint x: 142, endPoint y: 223, distance: 63.8
click at [142, 223] on div at bounding box center [127, 207] width 255 height 342
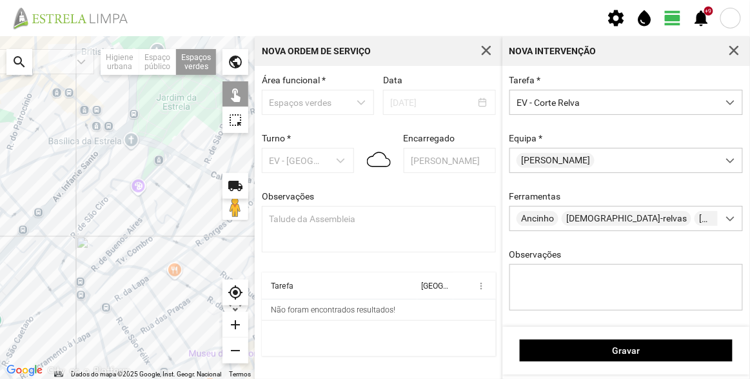
drag, startPoint x: 134, startPoint y: 227, endPoint x: 61, endPoint y: 227, distance: 72.2
click at [64, 227] on div at bounding box center [127, 207] width 255 height 342
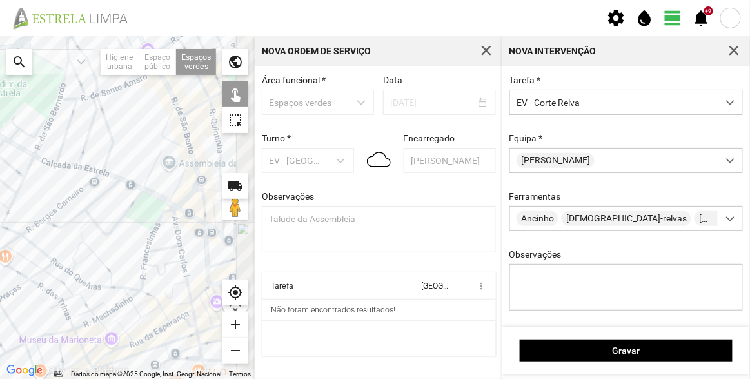
drag, startPoint x: 170, startPoint y: 226, endPoint x: 46, endPoint y: 212, distance: 124.7
click at [46, 212] on div at bounding box center [127, 207] width 255 height 342
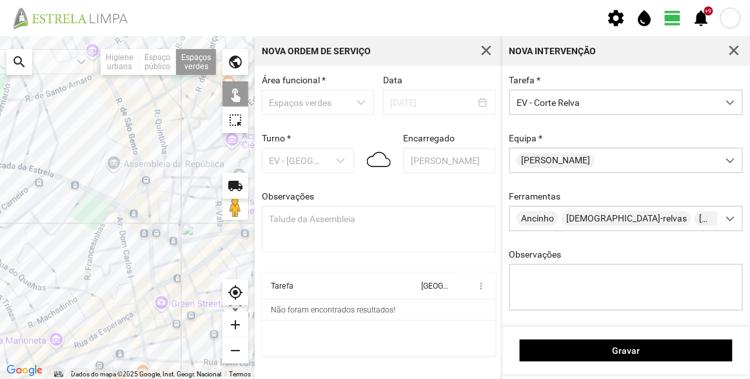
click at [133, 188] on div at bounding box center [127, 207] width 255 height 342
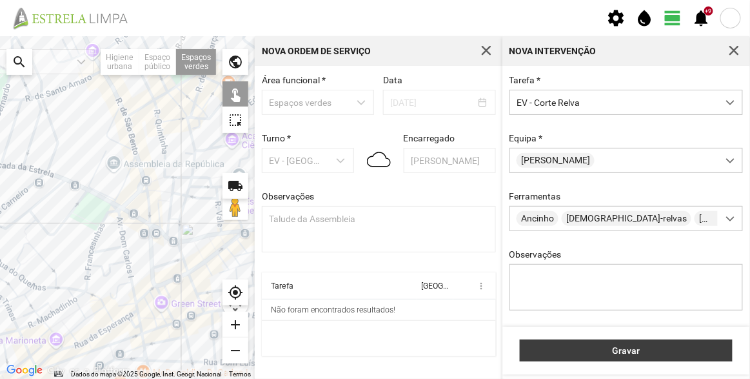
click at [628, 344] on button "Gravar" at bounding box center [626, 350] width 213 height 22
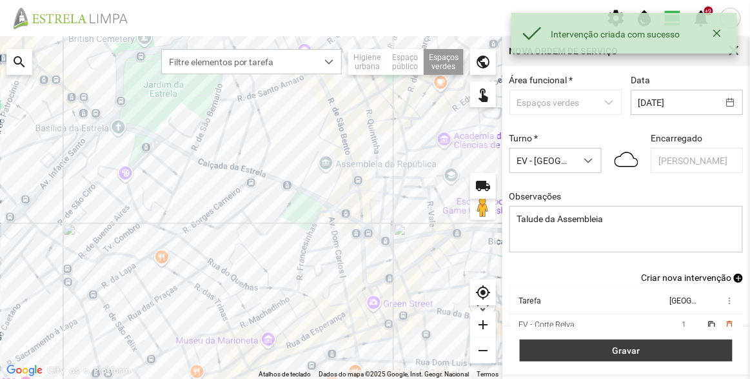
click at [629, 348] on span "Gravar" at bounding box center [626, 350] width 199 height 10
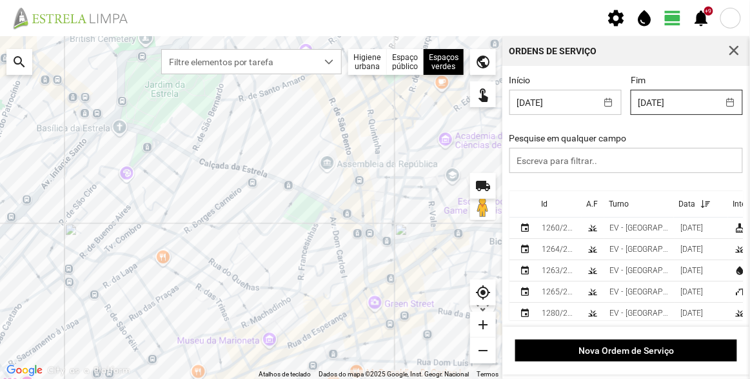
click at [662, 106] on input "[DATE]" at bounding box center [674, 102] width 86 height 24
click at [724, 144] on div "Pesquise em qualquer campo" at bounding box center [626, 153] width 243 height 40
click at [551, 203] on th "Id" at bounding box center [559, 204] width 45 height 26
click at [551, 203] on p-sorticon at bounding box center [556, 204] width 16 height 10
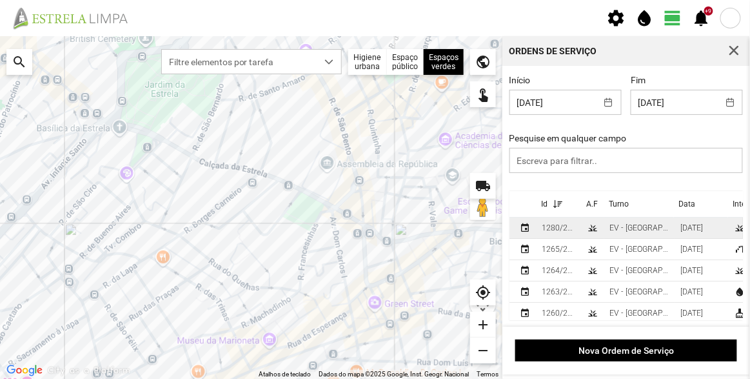
click at [561, 228] on div "1280/2025" at bounding box center [559, 227] width 35 height 9
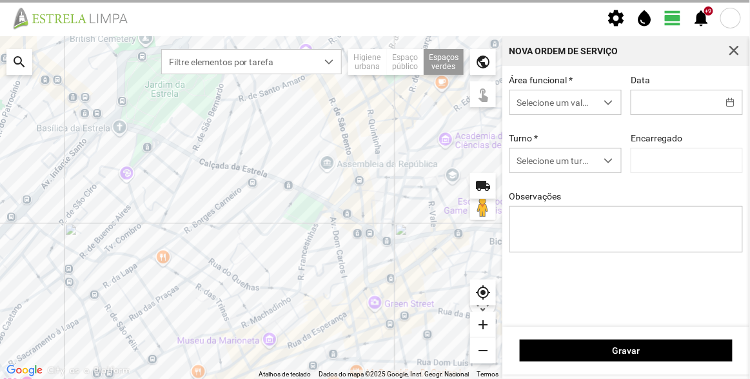
type input "[DATE]"
type textarea "Talude da Assembleia"
type input "[PERSON_NAME]"
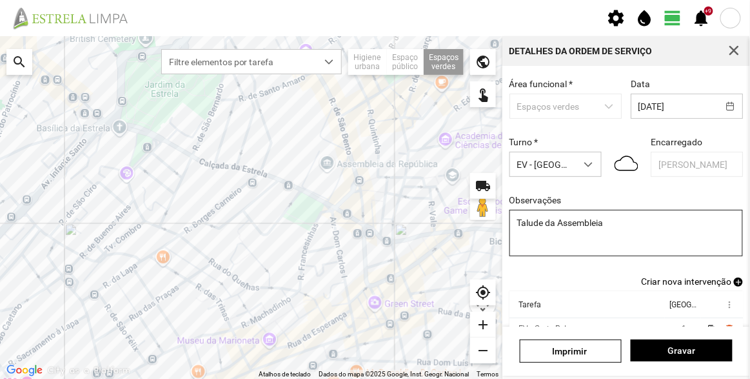
scroll to position [112, 0]
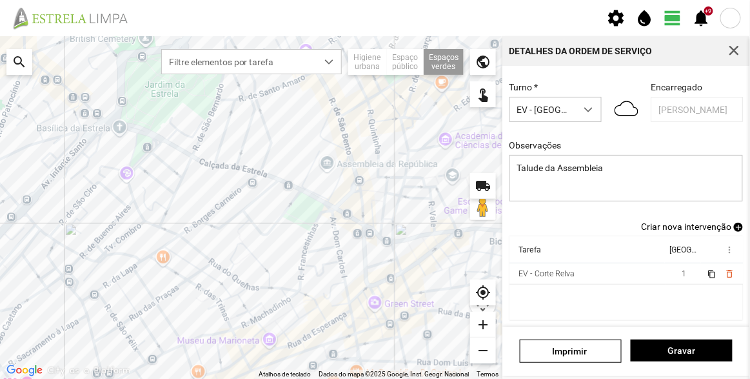
click at [708, 225] on span "Criar nova intervenção" at bounding box center [686, 226] width 90 height 10
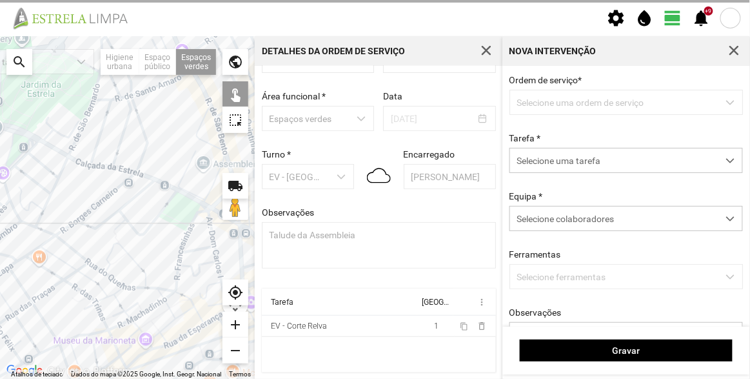
scroll to position [45, 0]
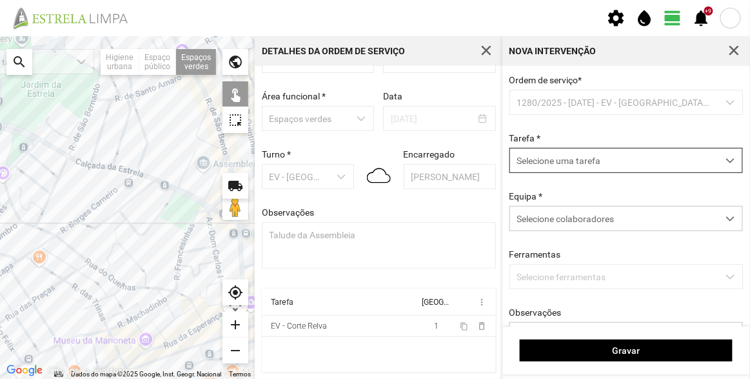
click at [575, 159] on span "Selecione uma tarefa" at bounding box center [614, 160] width 208 height 24
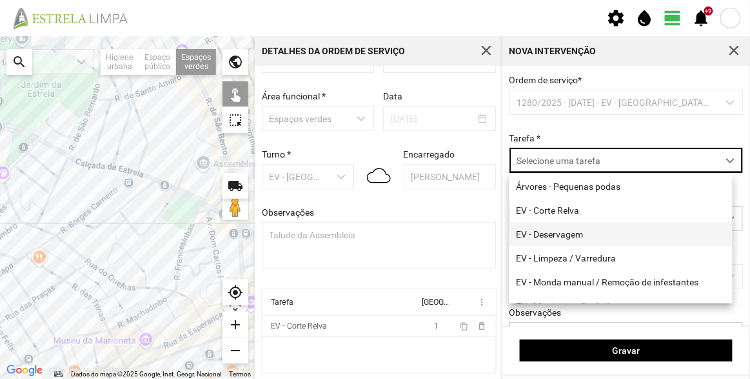
click at [579, 232] on li "EV - Deservagem" at bounding box center [621, 234] width 223 height 24
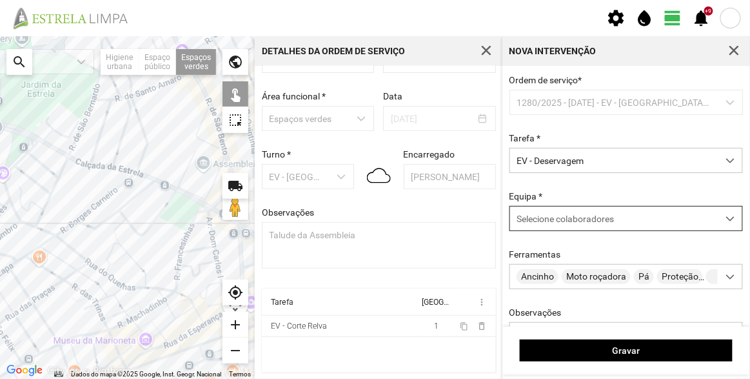
click at [584, 214] on span "Selecione colaboradores" at bounding box center [565, 218] width 97 height 10
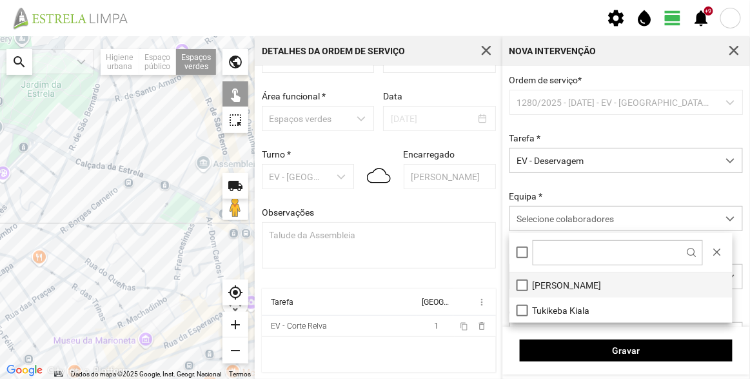
click at [561, 279] on li "[PERSON_NAME]" at bounding box center [621, 284] width 223 height 25
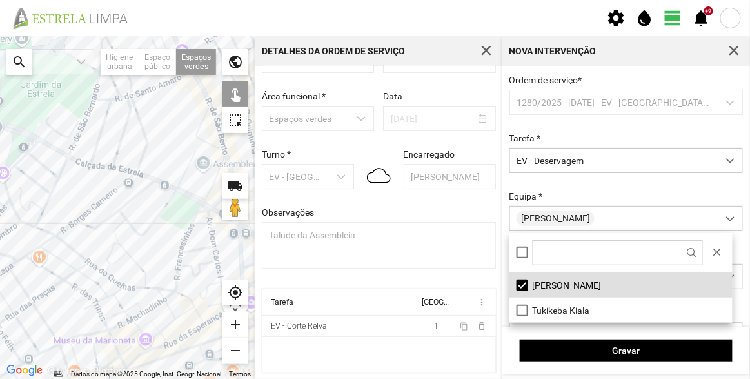
click at [628, 128] on div "Ordem de serviço * 1280/2025 - [DATE] - EV - [GEOGRAPHIC_DATA] B Tarefa * EV - …" at bounding box center [626, 231] width 243 height 313
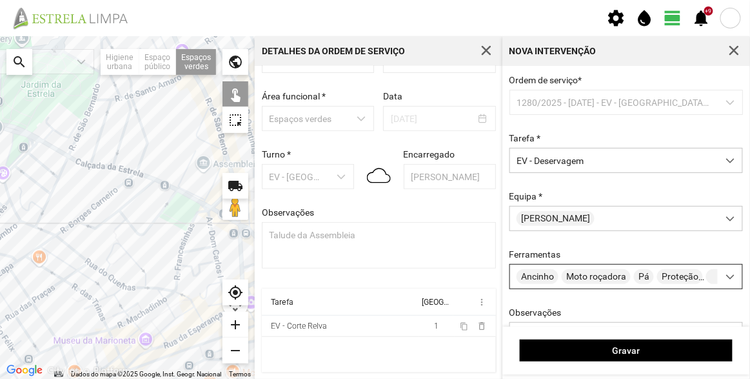
scroll to position [117, 0]
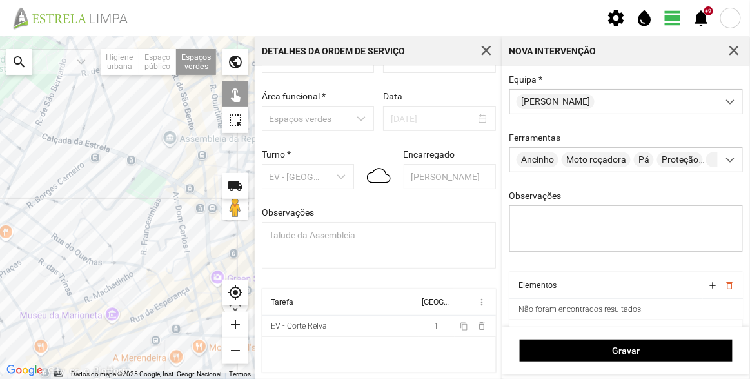
drag, startPoint x: 207, startPoint y: 172, endPoint x: 172, endPoint y: 144, distance: 44.1
click at [172, 144] on div at bounding box center [127, 207] width 255 height 342
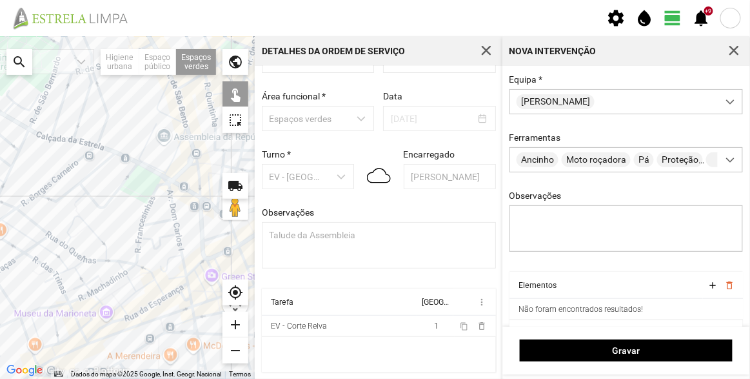
click at [181, 155] on div at bounding box center [127, 207] width 255 height 342
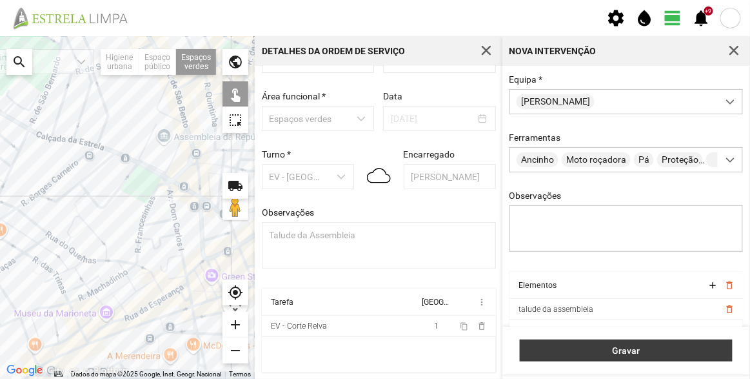
click at [577, 339] on button "Gravar" at bounding box center [626, 350] width 213 height 22
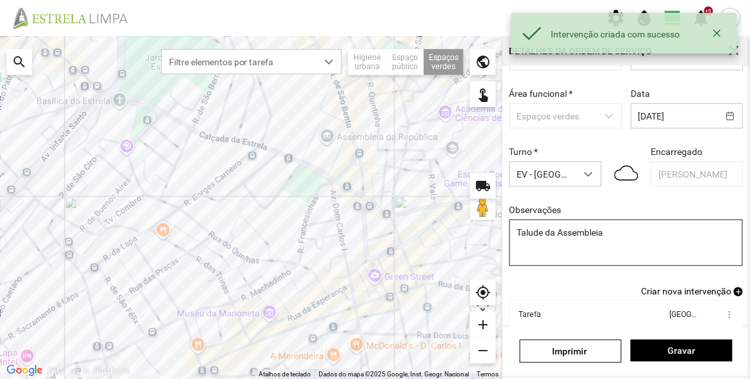
scroll to position [112, 0]
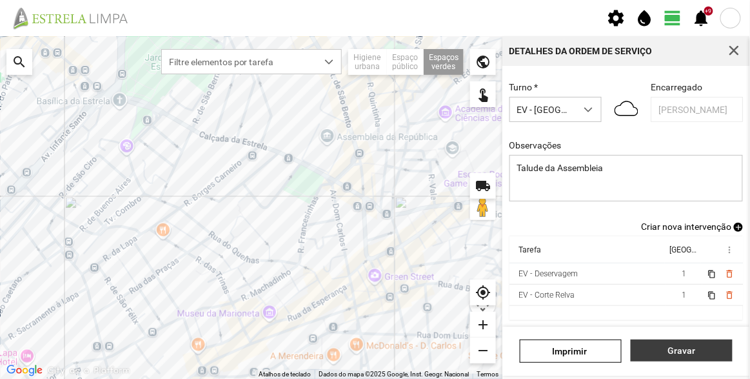
click at [695, 357] on button "Gravar" at bounding box center [682, 350] width 102 height 22
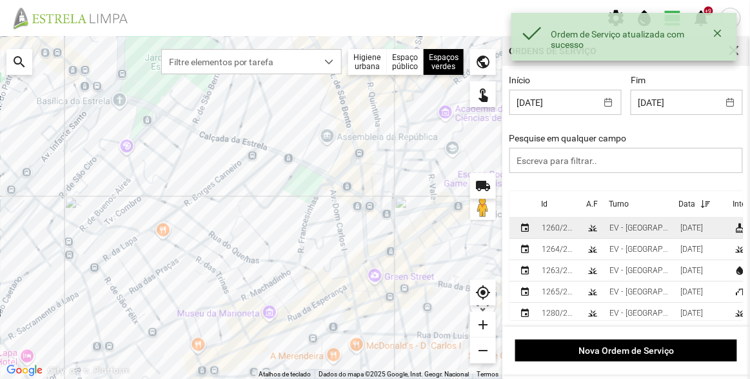
click at [602, 226] on td "grass" at bounding box center [593, 227] width 23 height 21
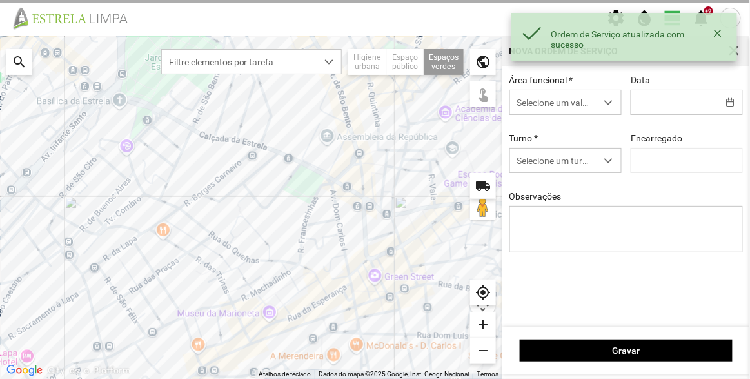
type input "[DATE]"
type input "[PERSON_NAME]"
type textarea "Recolha de papeleiras"
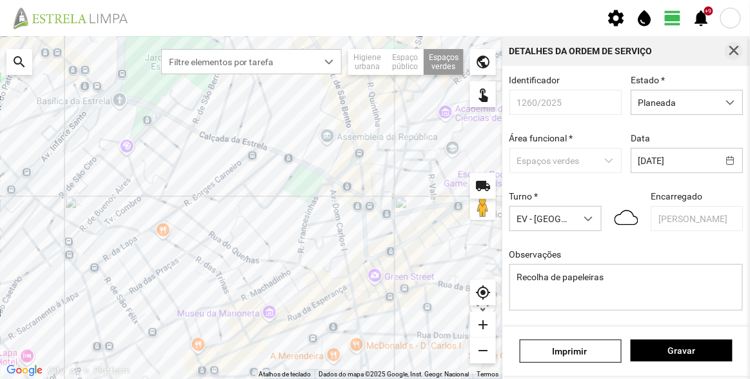
click at [729, 52] on span "button" at bounding box center [734, 51] width 12 height 12
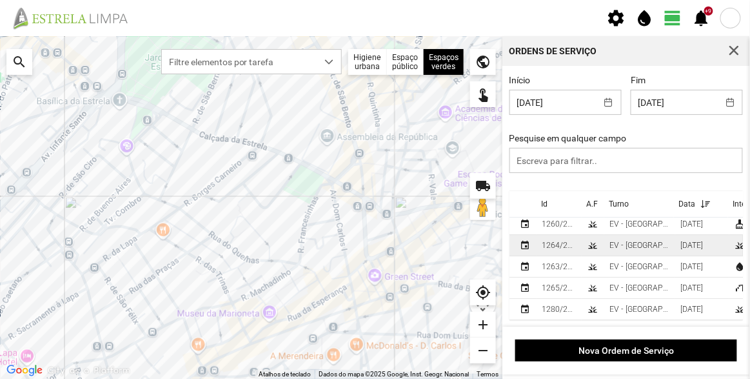
scroll to position [12, 0]
click at [582, 241] on td "grass" at bounding box center [593, 245] width 23 height 21
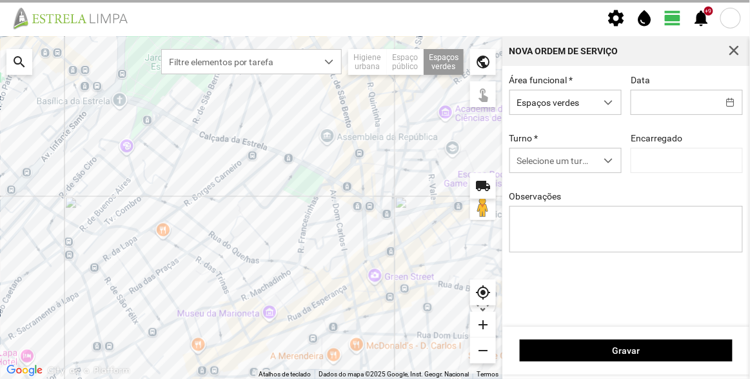
type input "[DATE]"
type input "[PERSON_NAME]"
type textarea "[PERSON_NAME]"
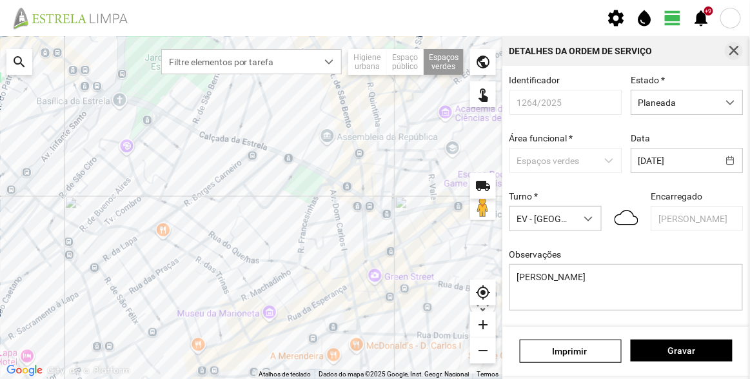
click at [733, 50] on span "button" at bounding box center [734, 51] width 12 height 12
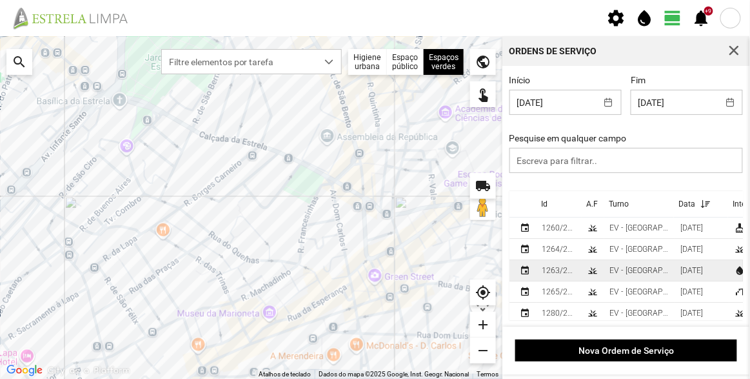
click at [593, 274] on div "grass" at bounding box center [593, 270] width 10 height 10
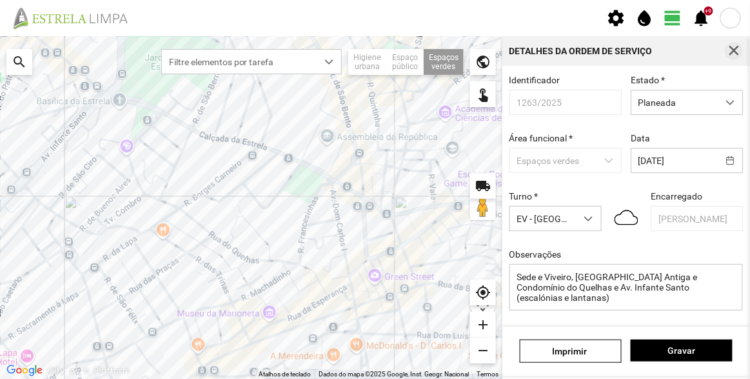
click at [736, 54] on span "button" at bounding box center [734, 51] width 12 height 12
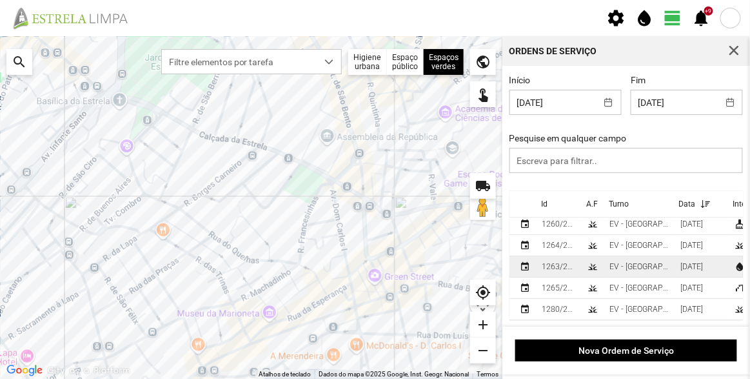
scroll to position [12, 0]
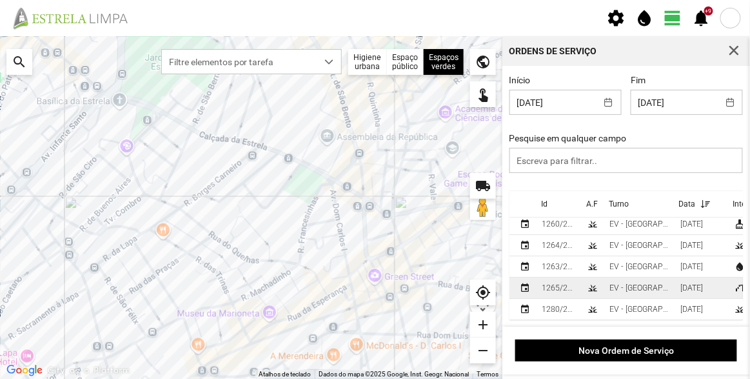
click at [585, 281] on td "grass" at bounding box center [593, 287] width 23 height 21
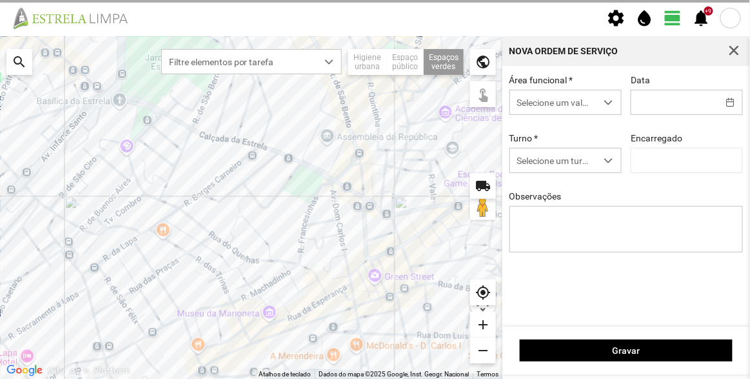
type input "[DATE]"
type input "[PERSON_NAME]"
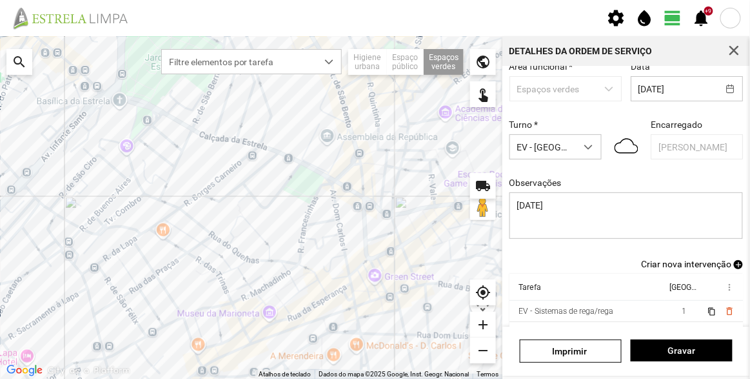
scroll to position [112, 0]
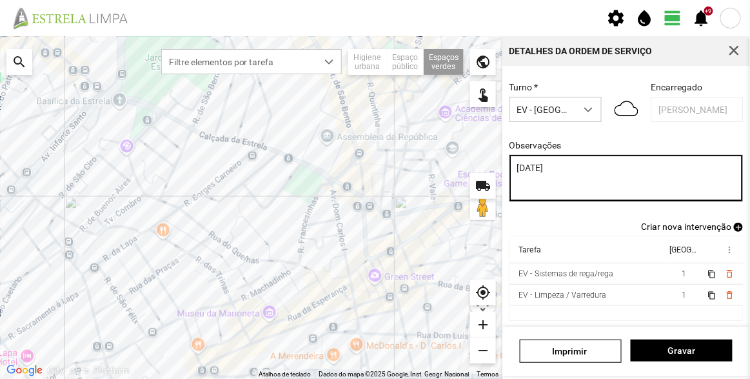
drag, startPoint x: 579, startPoint y: 169, endPoint x: 465, endPoint y: 163, distance: 113.7
click at [466, 164] on div "Para navegar no mapa com gestos de toque, toque duas vezes sem soltar no mapa e…" at bounding box center [375, 207] width 750 height 342
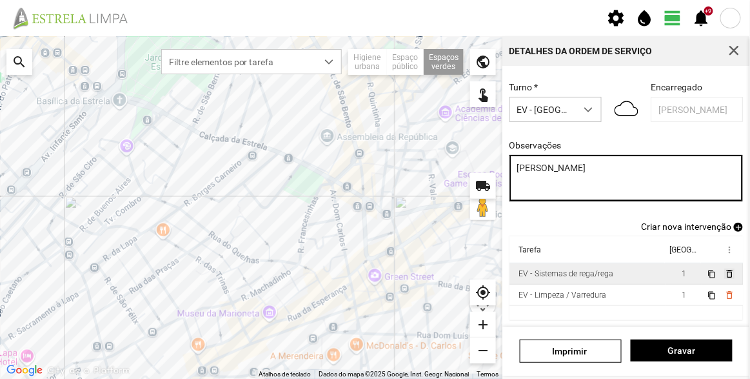
type textarea "[PERSON_NAME]"
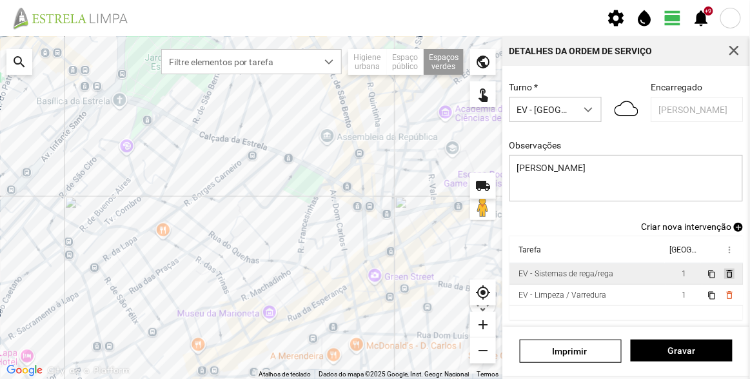
click at [724, 275] on span "delete_outline" at bounding box center [729, 273] width 10 height 10
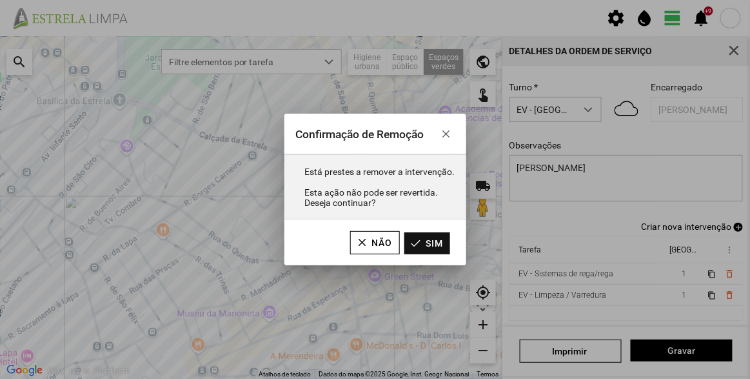
click at [423, 242] on button "Sim" at bounding box center [427, 243] width 46 height 22
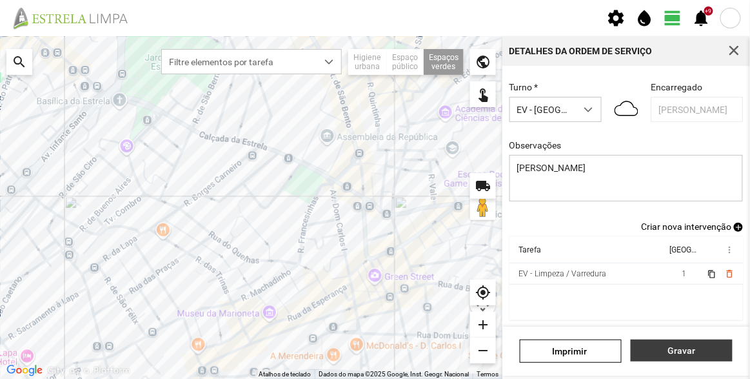
click at [678, 350] on span "Gravar" at bounding box center [682, 350] width 88 height 10
